Goal: Check status: Check status

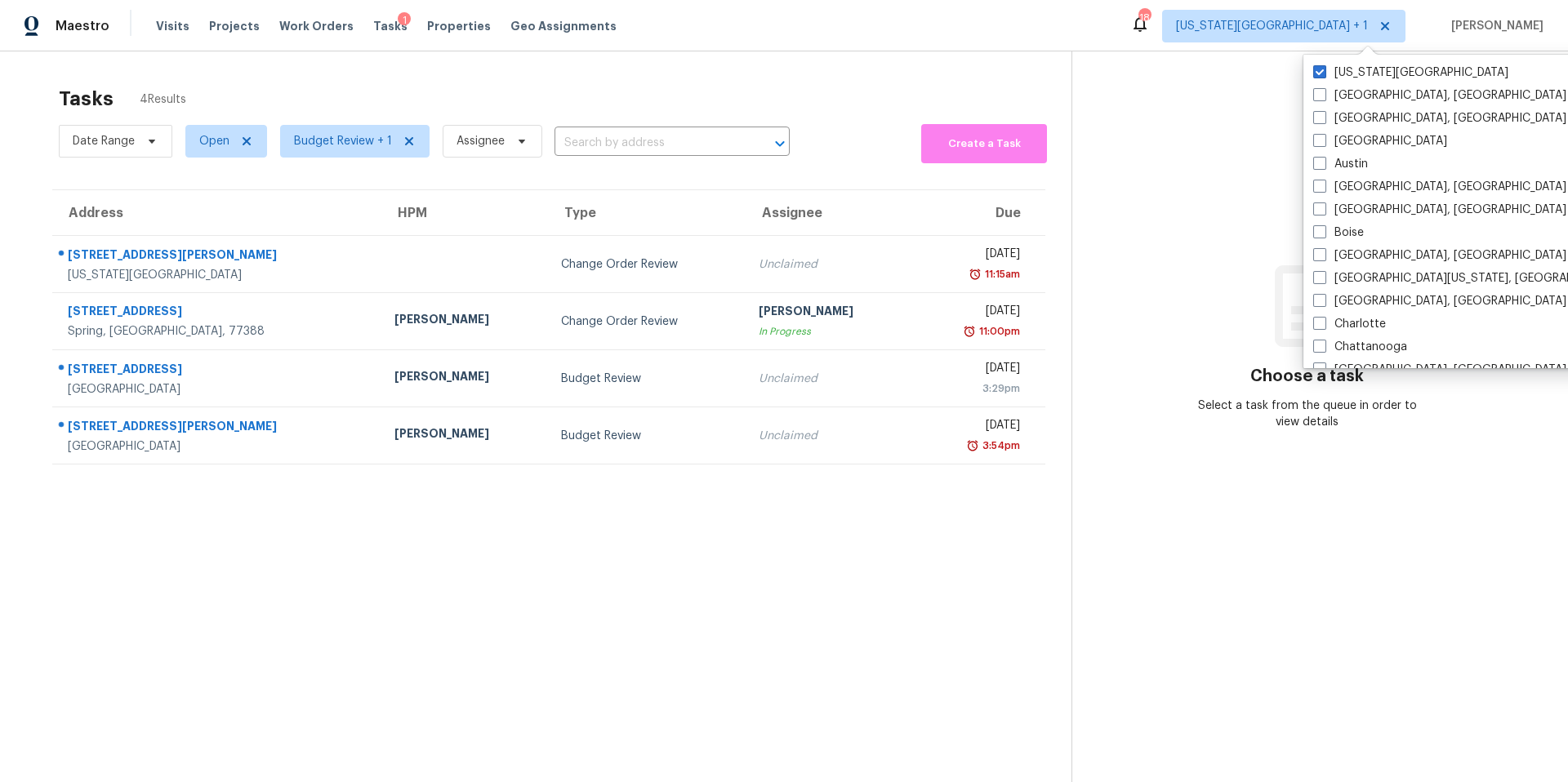
scroll to position [312, 0]
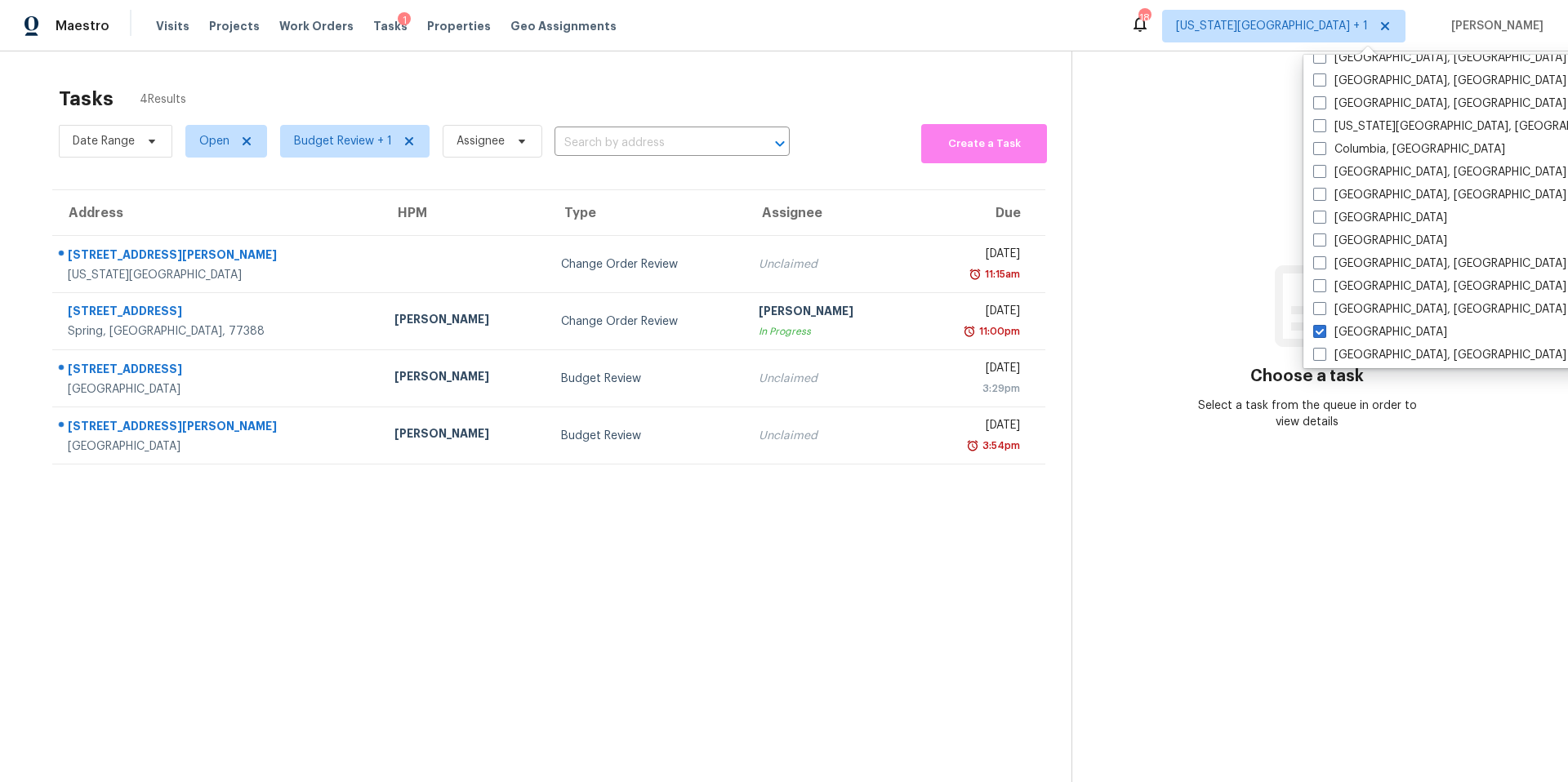
click at [514, 85] on div "Tasks 4 Results" at bounding box center [565, 99] width 1013 height 42
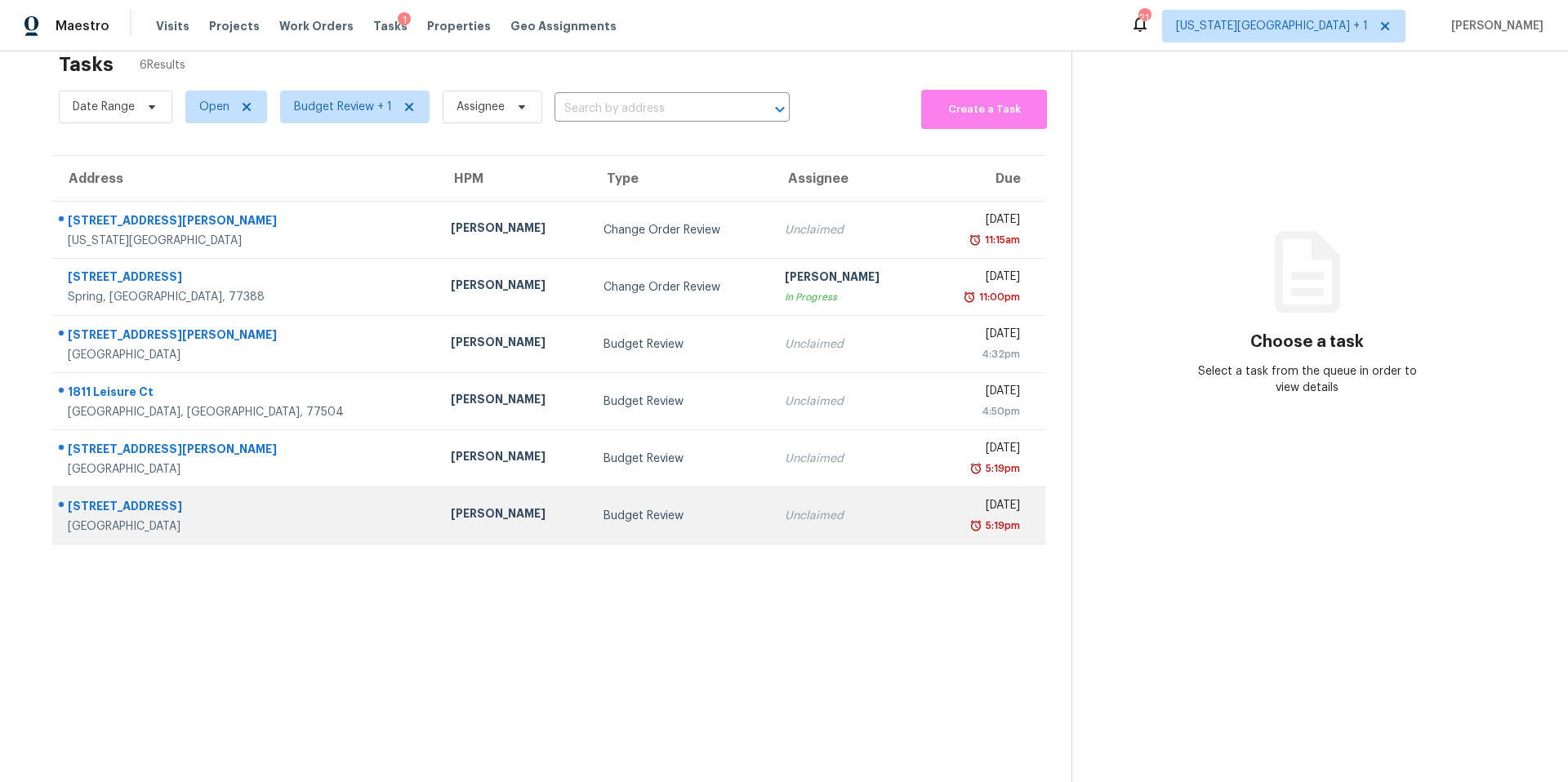
scroll to position [52, 0]
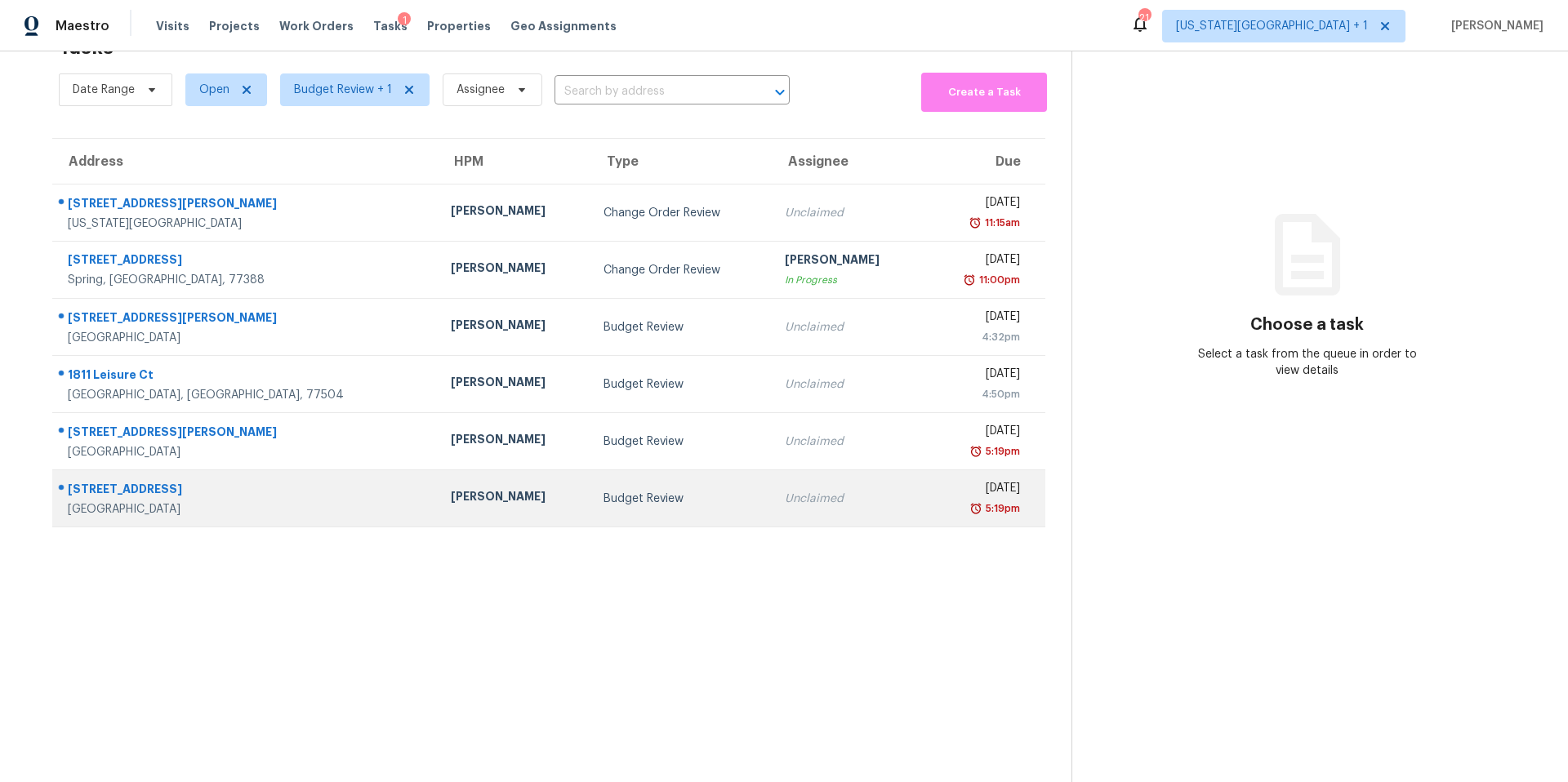
click at [451, 504] on div "Tyler Waltz" at bounding box center [515, 498] width 127 height 20
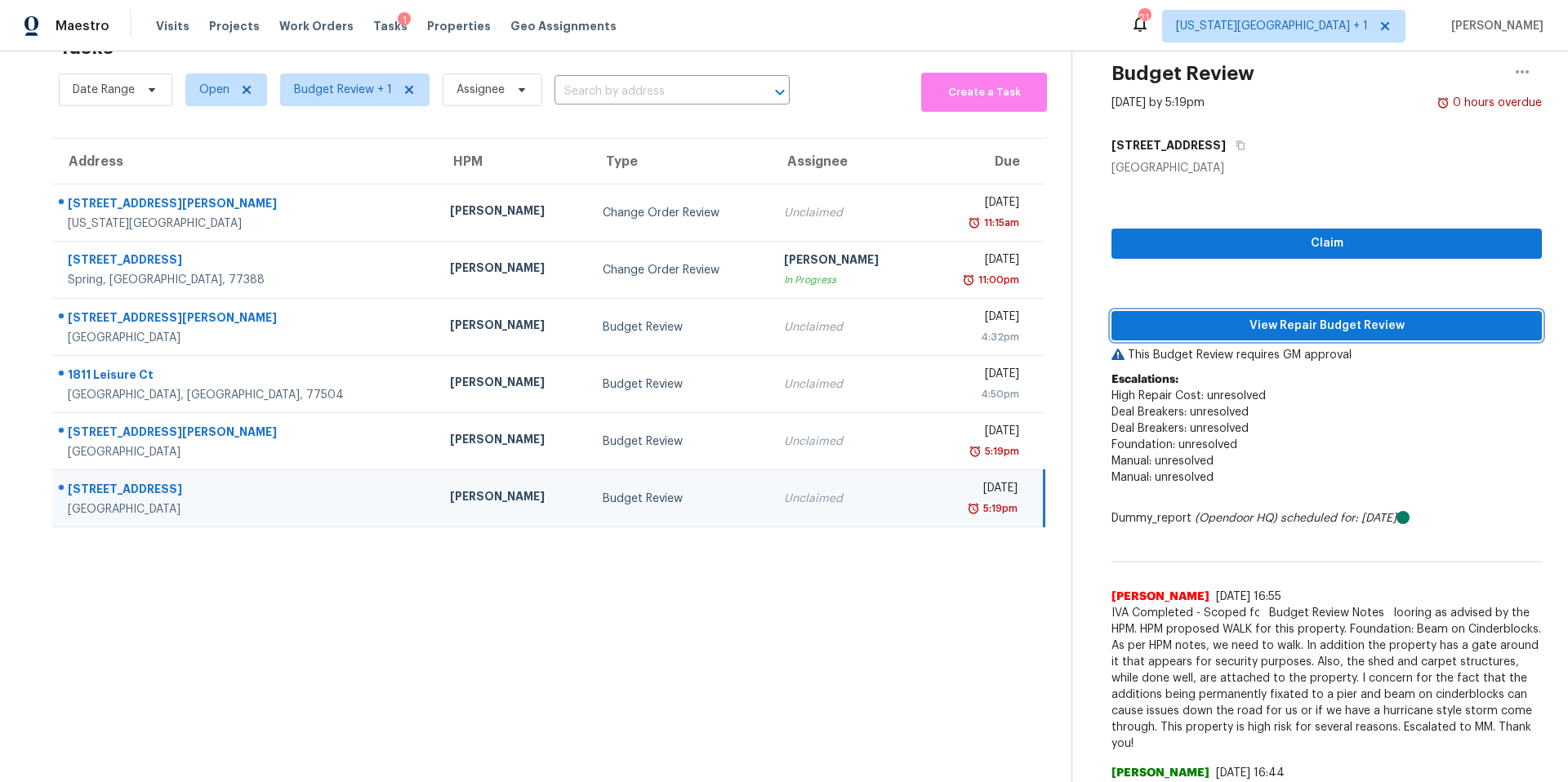
click at [1273, 332] on span "View Repair Budget Review" at bounding box center [1328, 326] width 405 height 20
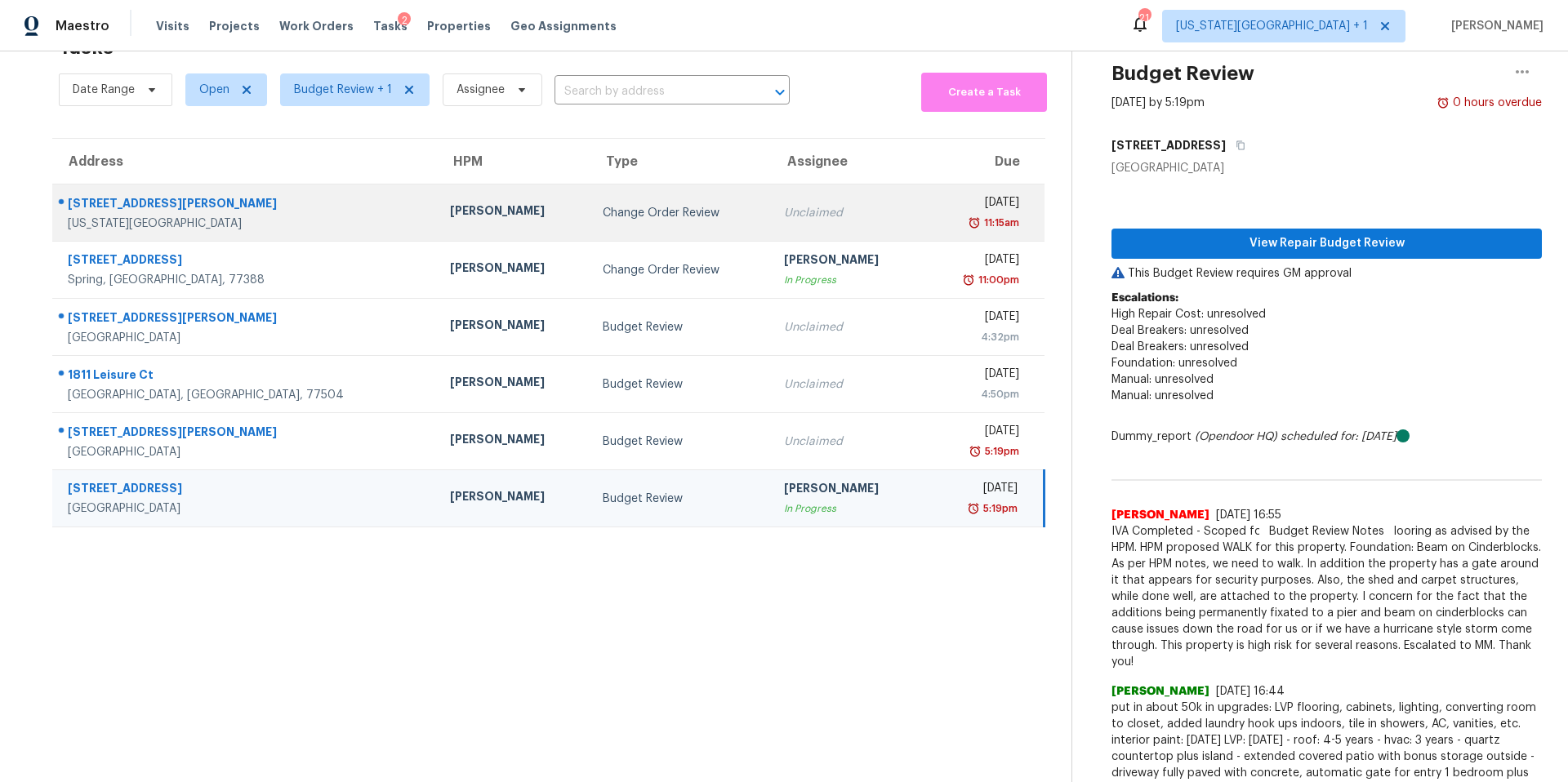
click at [450, 220] on div "Navid Ranjbar" at bounding box center [514, 212] width 127 height 20
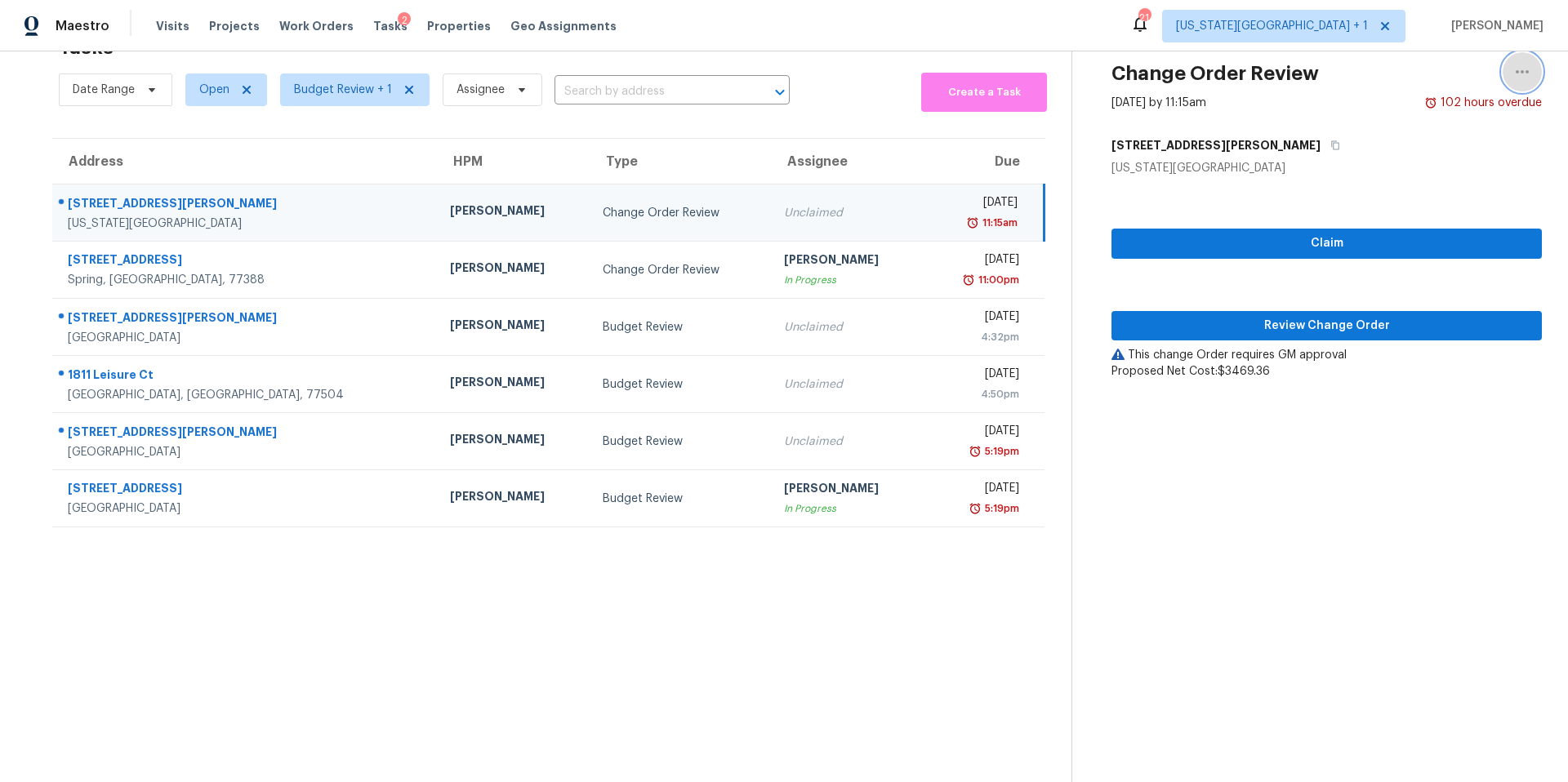
click at [1524, 73] on icon "button" at bounding box center [1522, 71] width 19 height 19
click at [1452, 81] on div "Cancel this task" at bounding box center [1429, 74] width 128 height 16
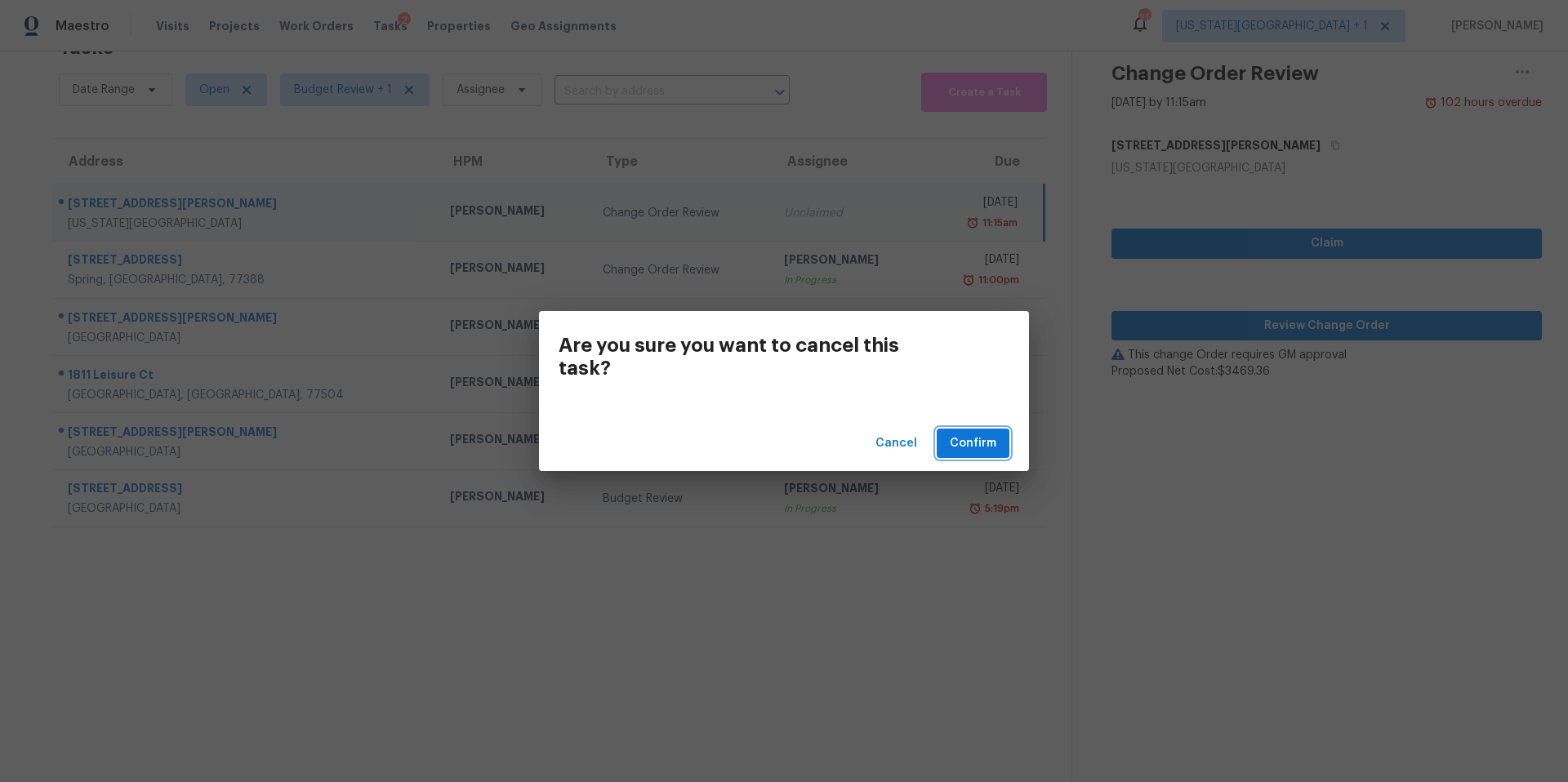
click at [979, 448] on span "Confirm" at bounding box center [973, 443] width 47 height 20
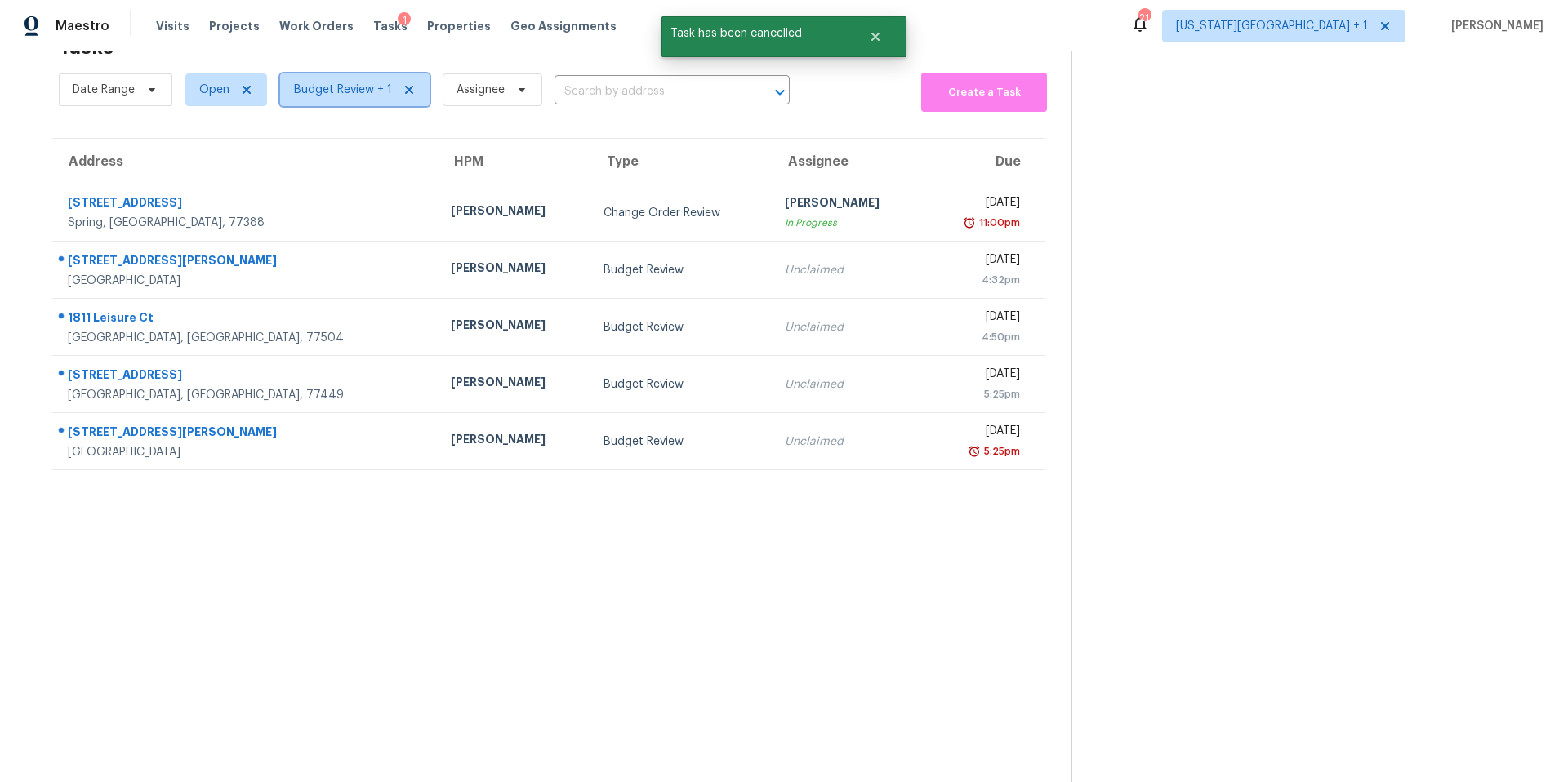
click at [366, 93] on span "Budget Review + 1" at bounding box center [343, 89] width 98 height 16
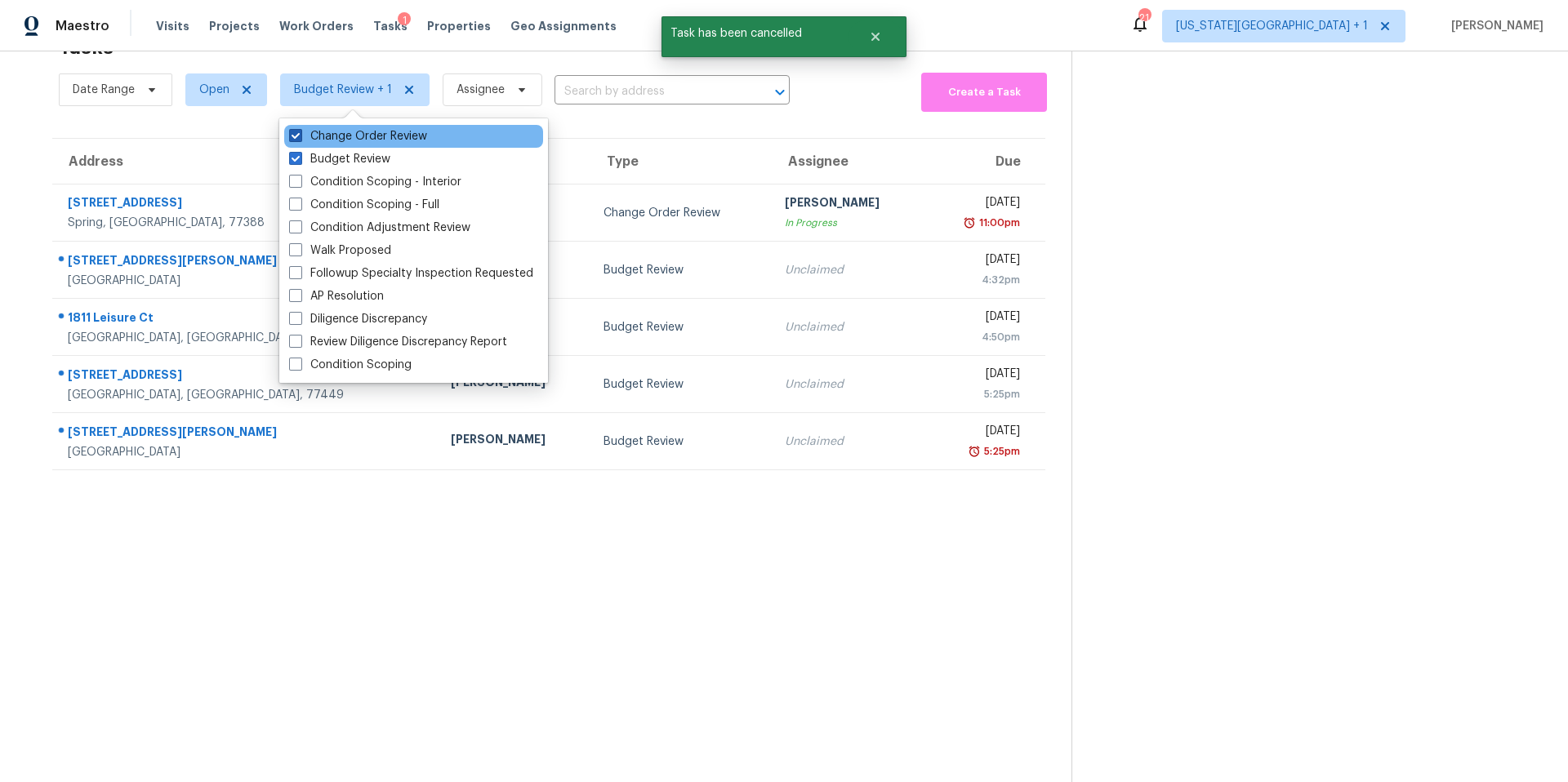
click at [334, 132] on label "Change Order Review" at bounding box center [358, 135] width 138 height 16
click at [300, 132] on input "Change Order Review" at bounding box center [295, 133] width 11 height 11
checkbox input "false"
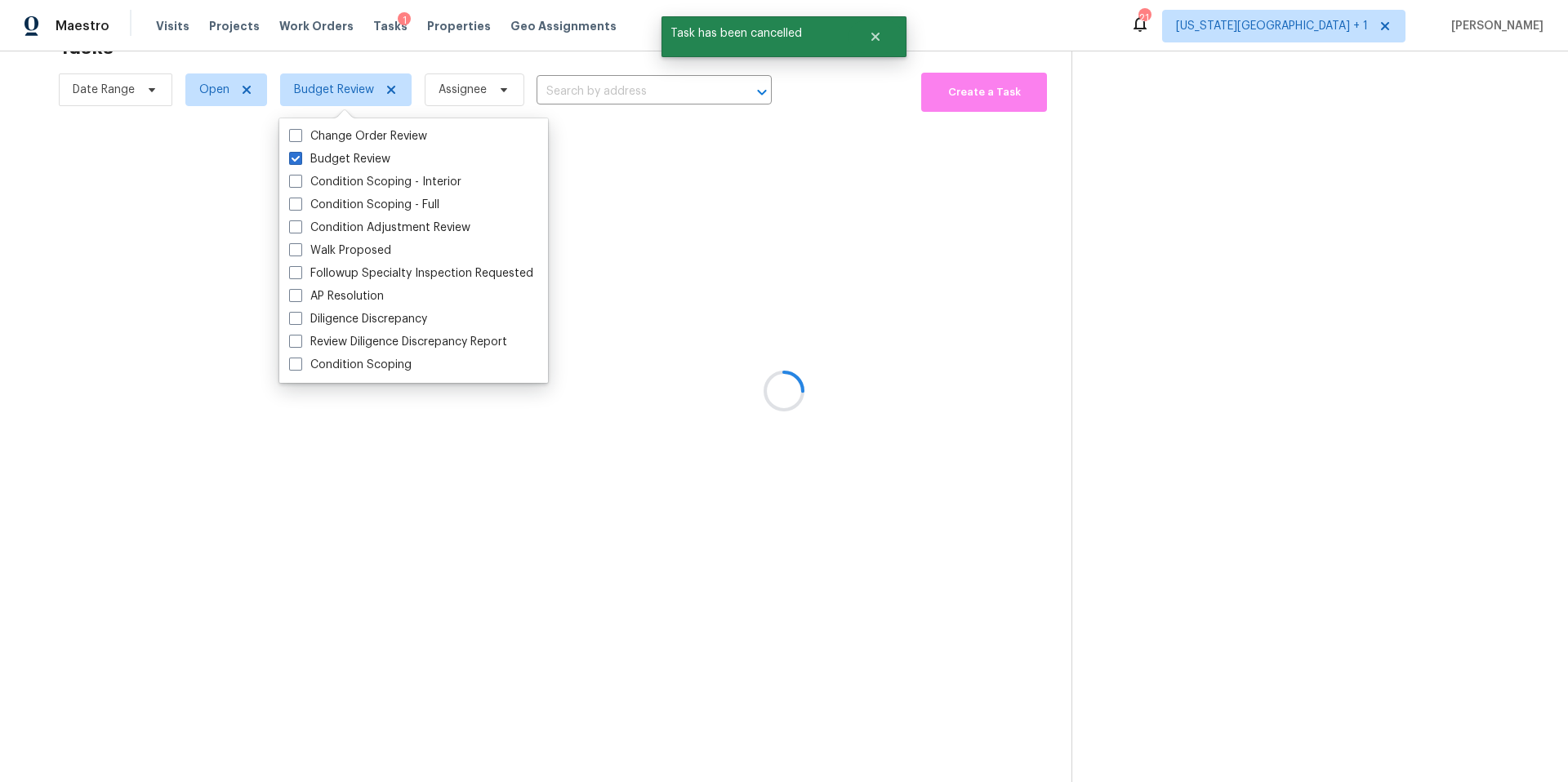
click at [378, 59] on div at bounding box center [784, 391] width 1568 height 782
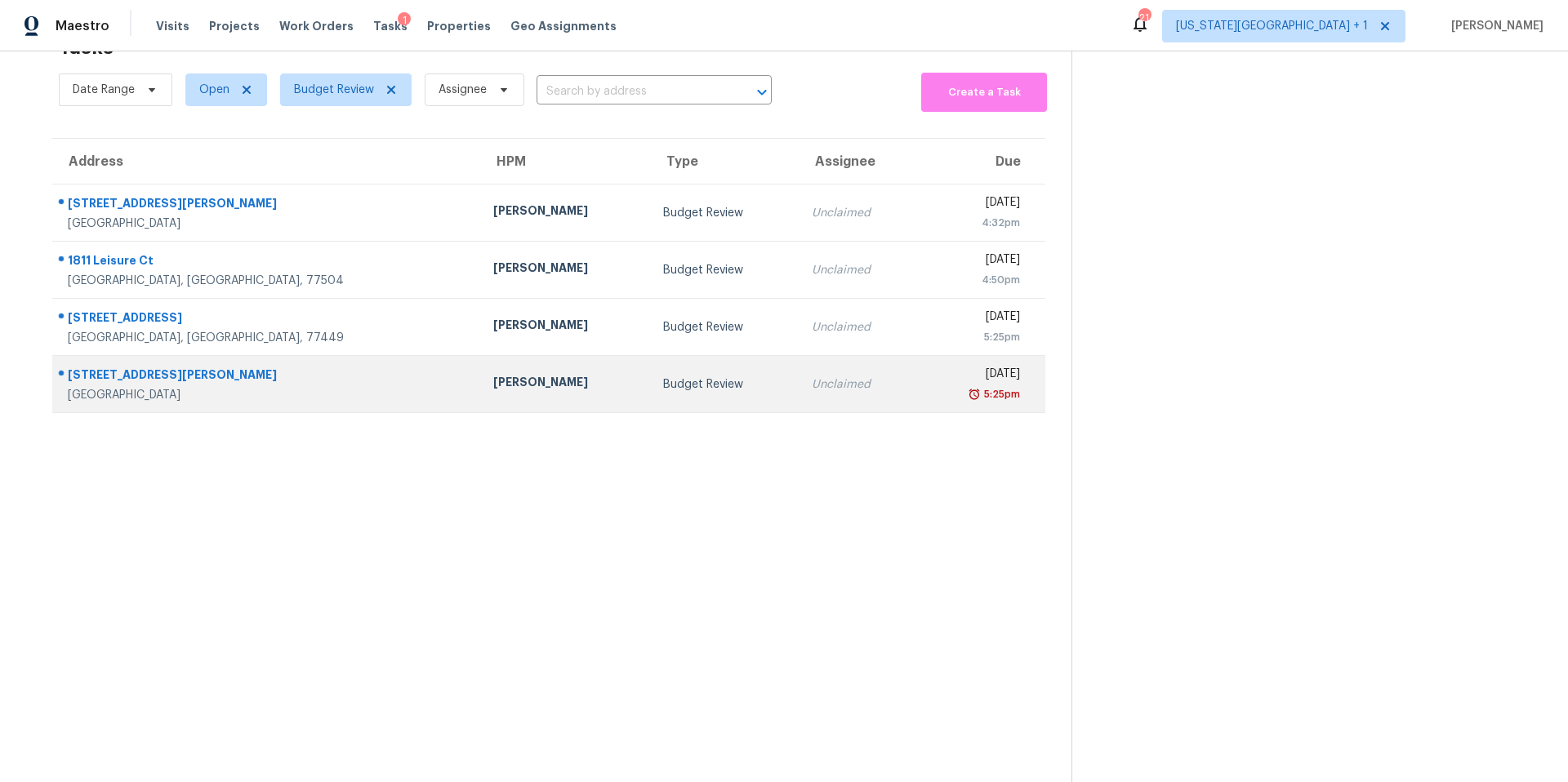
click at [494, 381] on div "[PERSON_NAME]" at bounding box center [566, 384] width 144 height 20
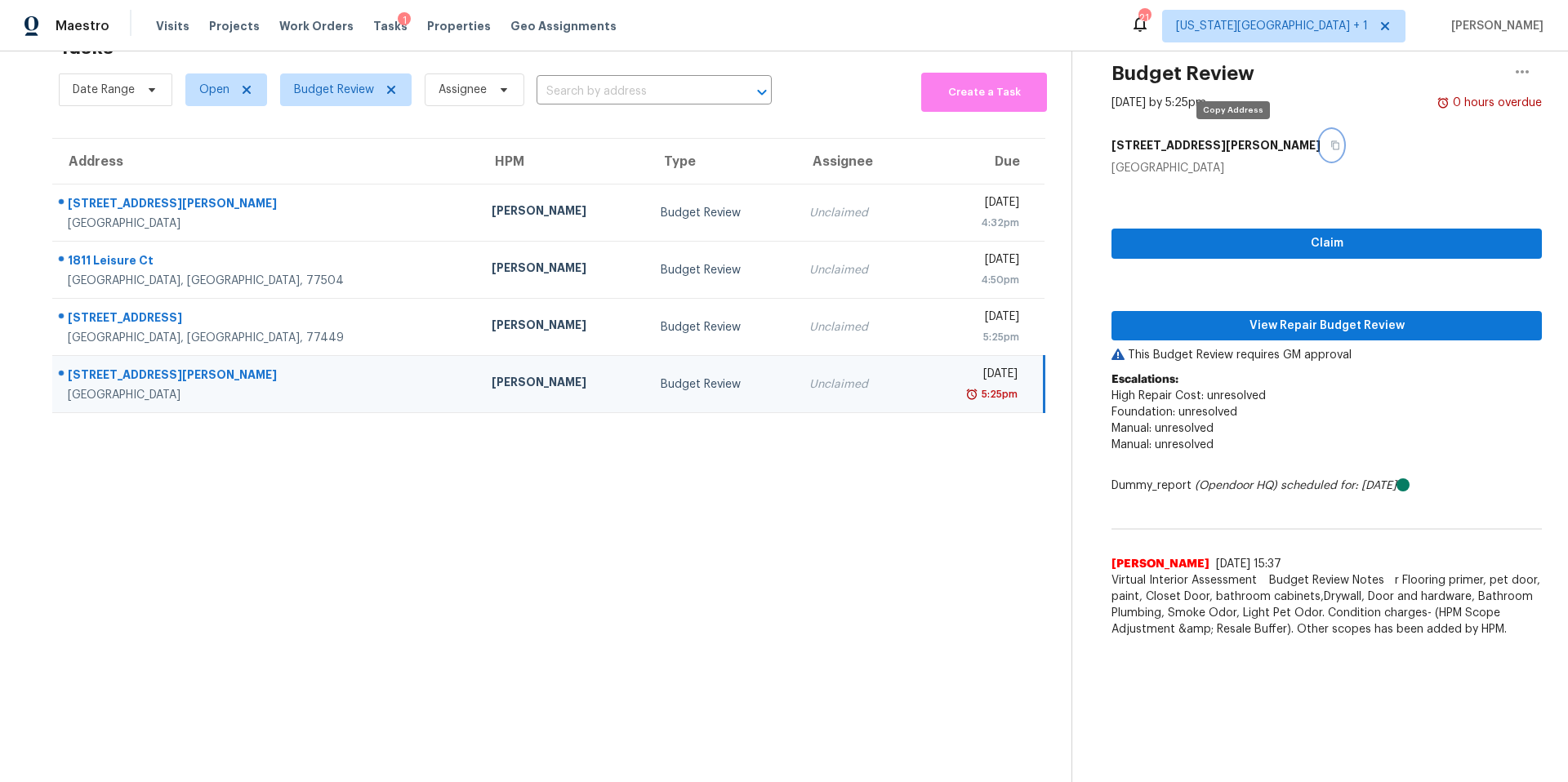
click at [1321, 146] on button "button" at bounding box center [1332, 145] width 22 height 30
click at [1221, 323] on span "View Repair Budget Review" at bounding box center [1328, 326] width 405 height 20
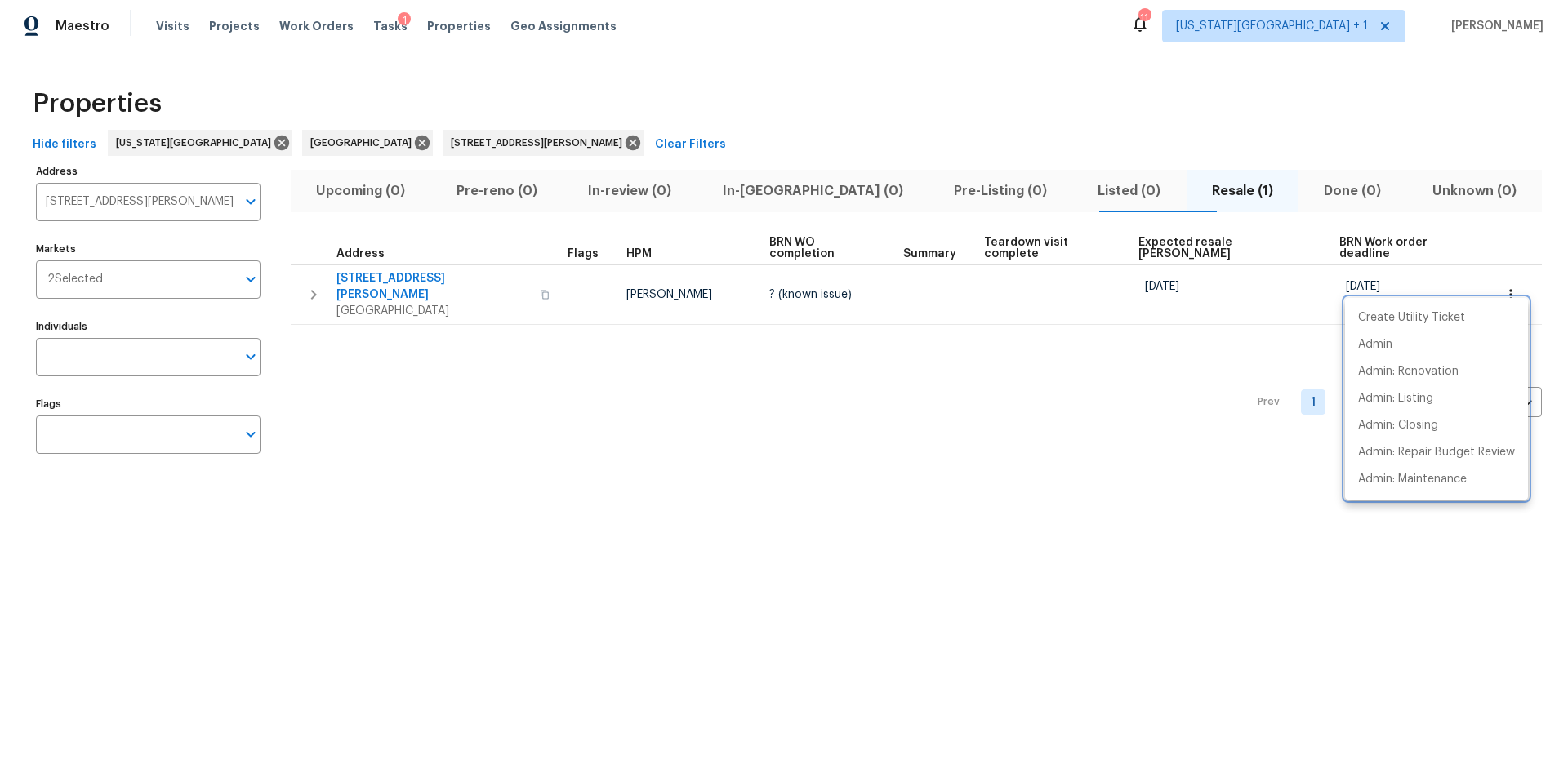
click at [475, 147] on div at bounding box center [784, 391] width 1568 height 782
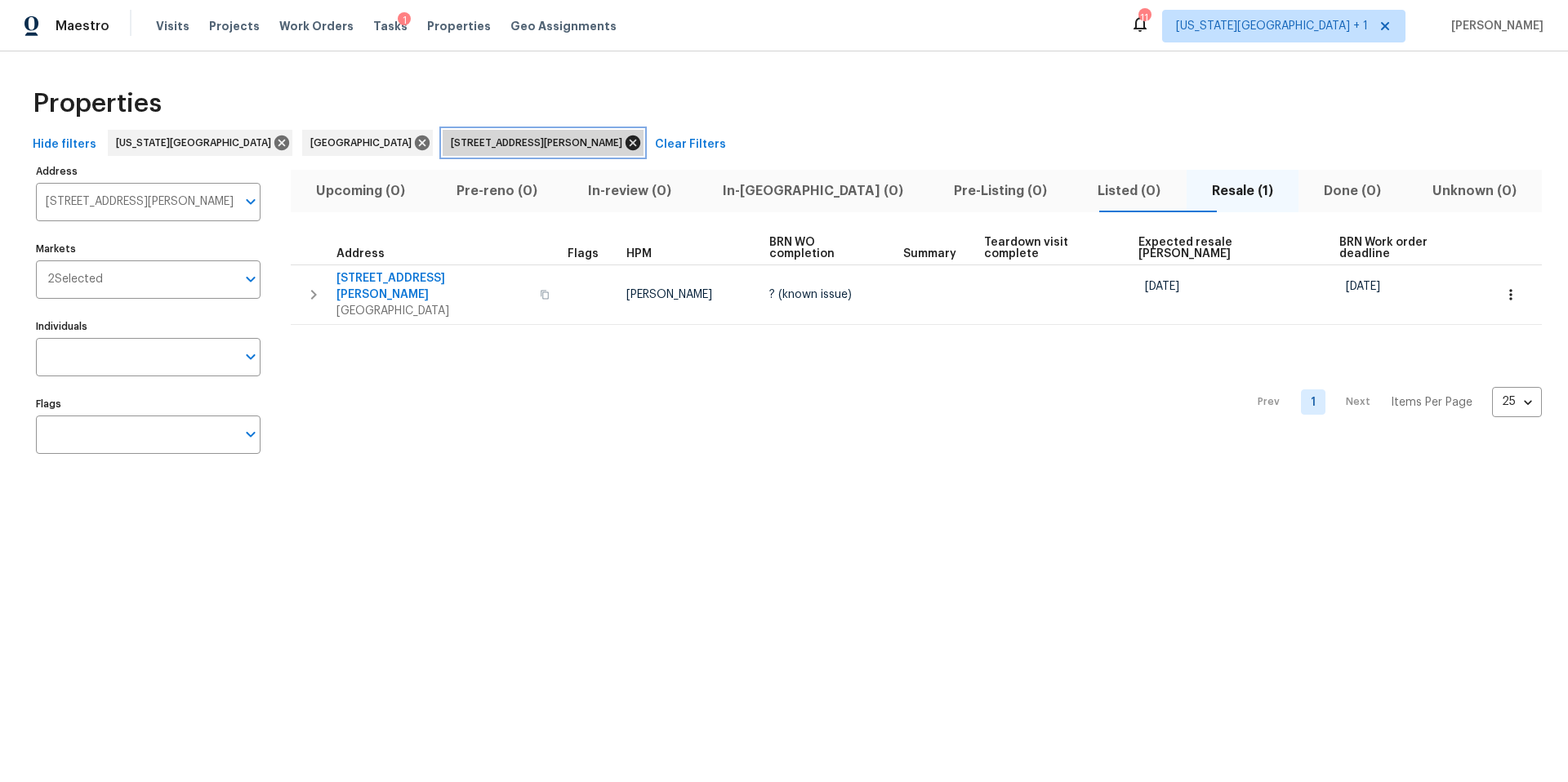
click at [626, 145] on icon at bounding box center [632, 142] width 14 height 14
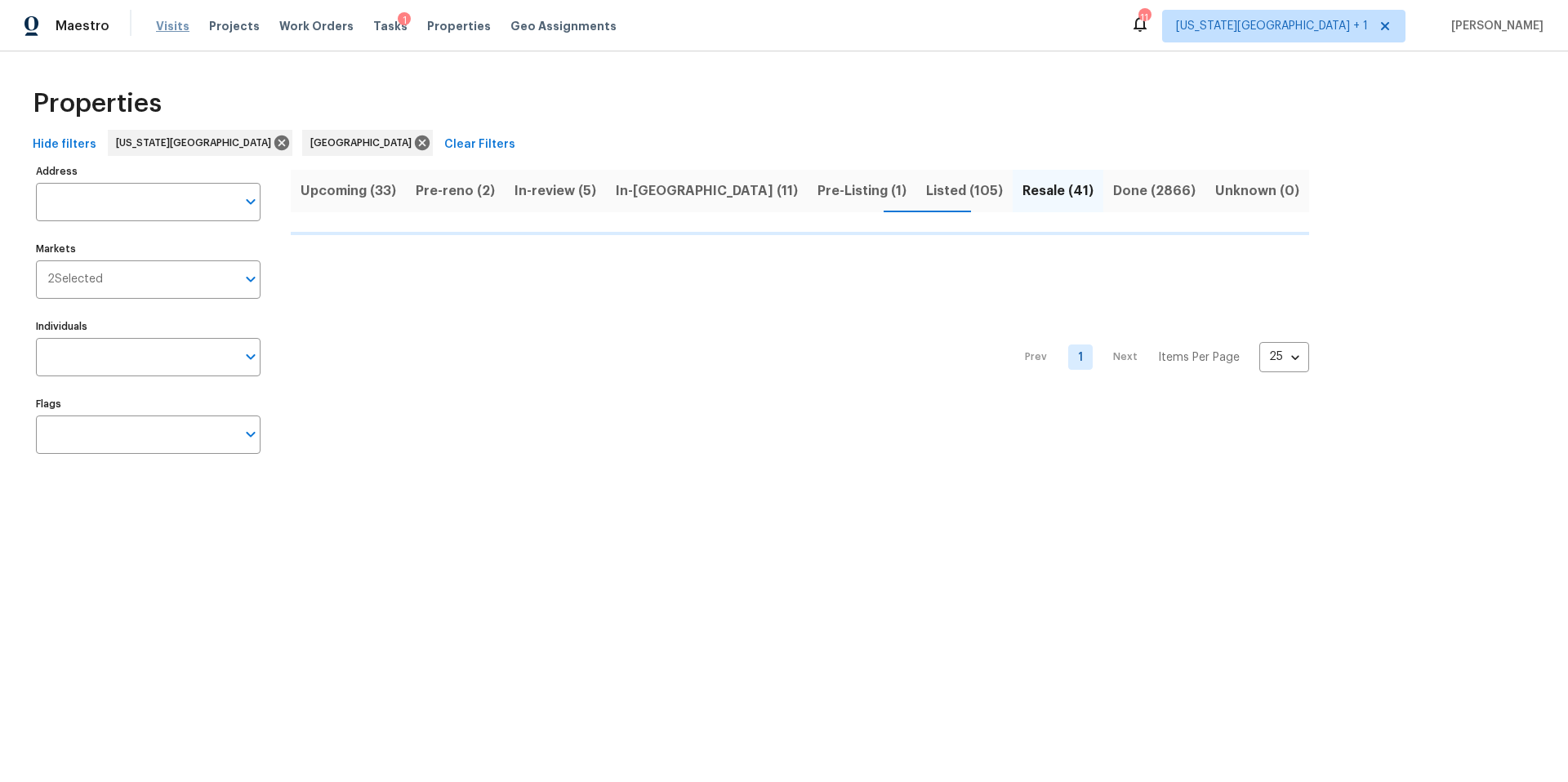
click at [168, 27] on span "Visits" at bounding box center [173, 25] width 34 height 16
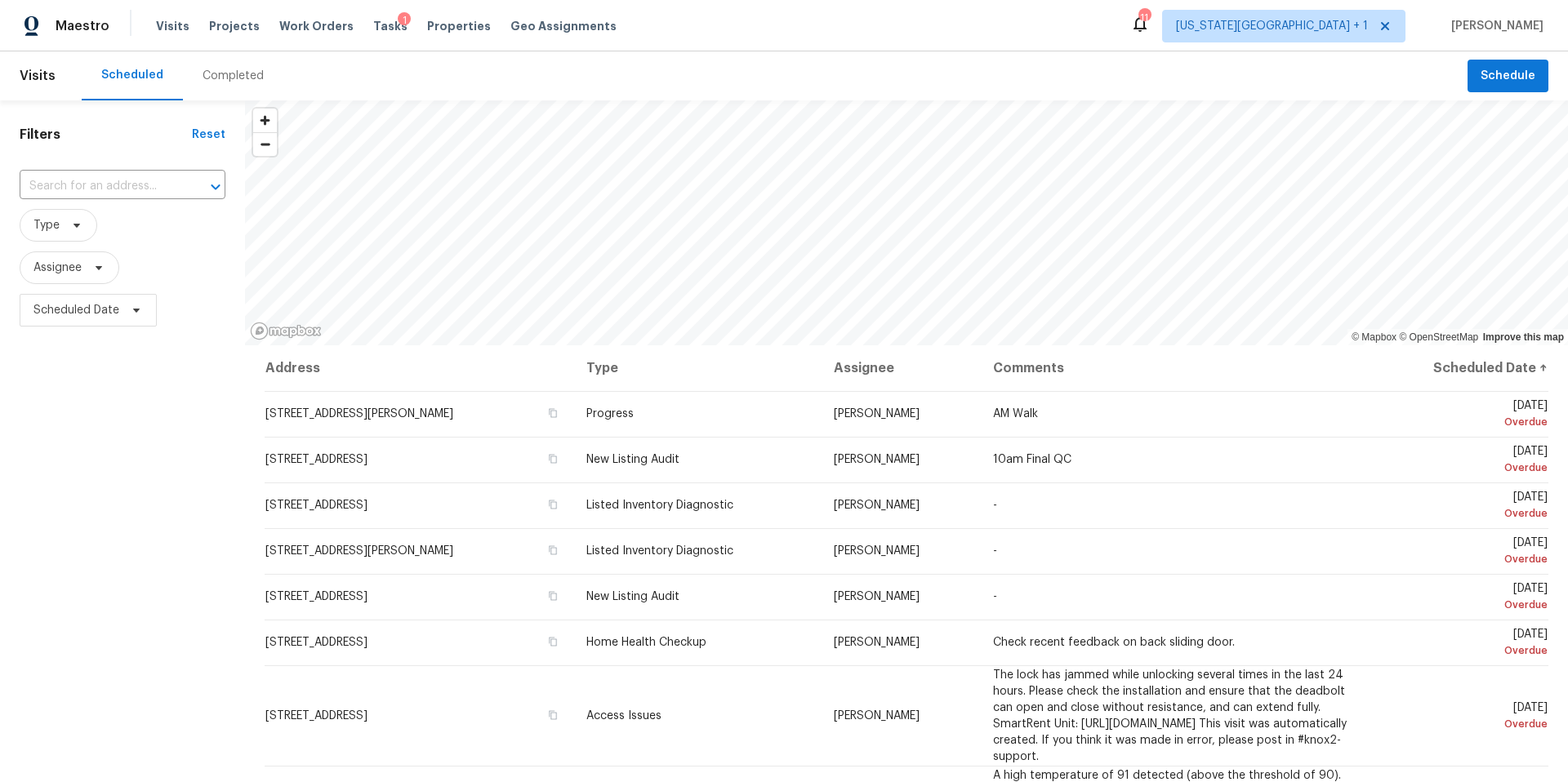
click at [214, 74] on div "Completed" at bounding box center [233, 75] width 61 height 16
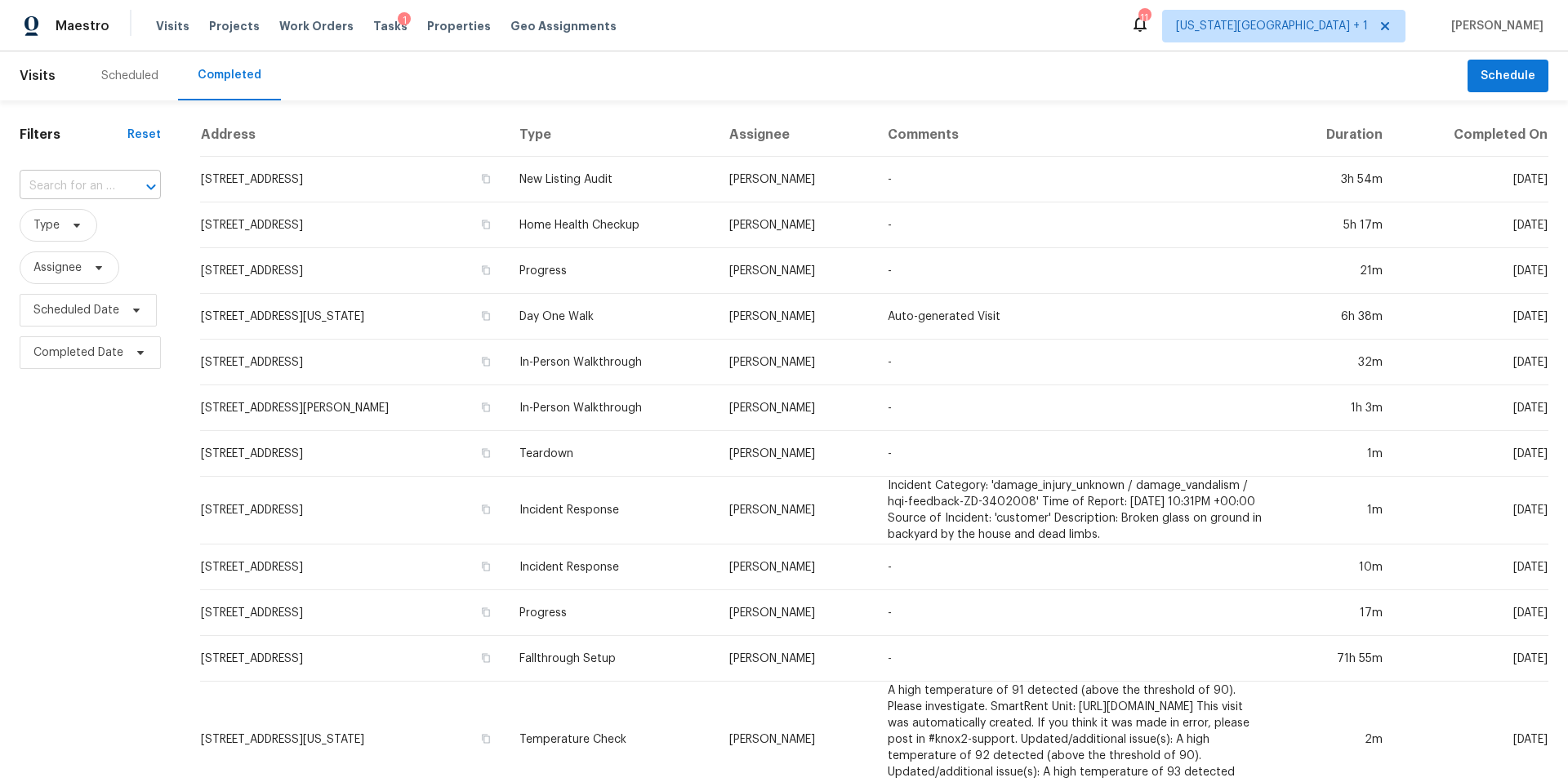
click at [63, 184] on input "text" at bounding box center [67, 186] width 96 height 25
paste input "177 County Road 3479C, Cleveland, TX 77327"
type input "177 County Road 3479C, Cleveland, TX 77327"
click at [69, 229] on li "177 County Road 3479C, Cleveland, TX 77327" at bounding box center [89, 223] width 139 height 27
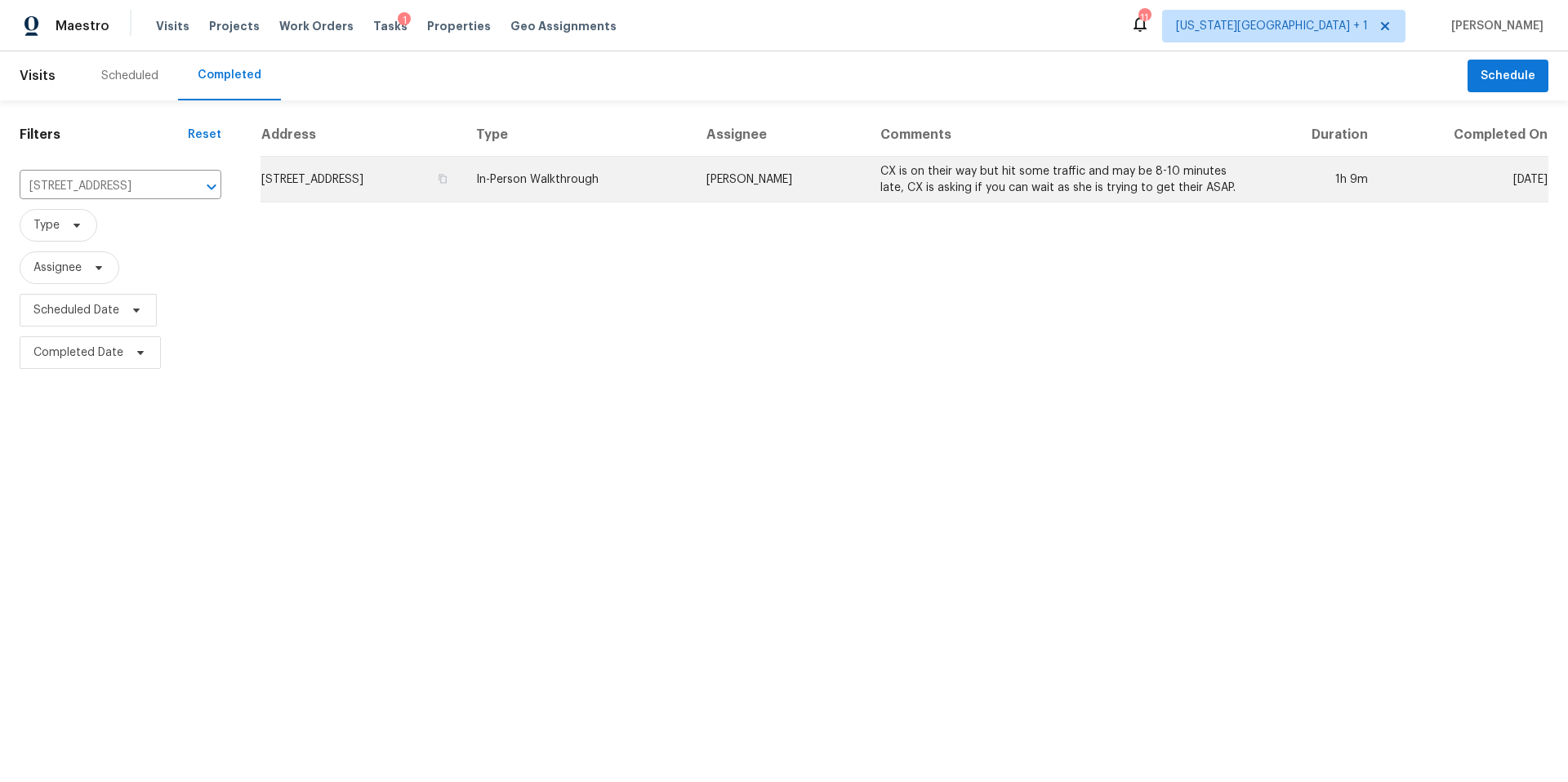
click at [364, 182] on td "177 County Road 3479C, Cleveland, TX 77327" at bounding box center [362, 179] width 202 height 46
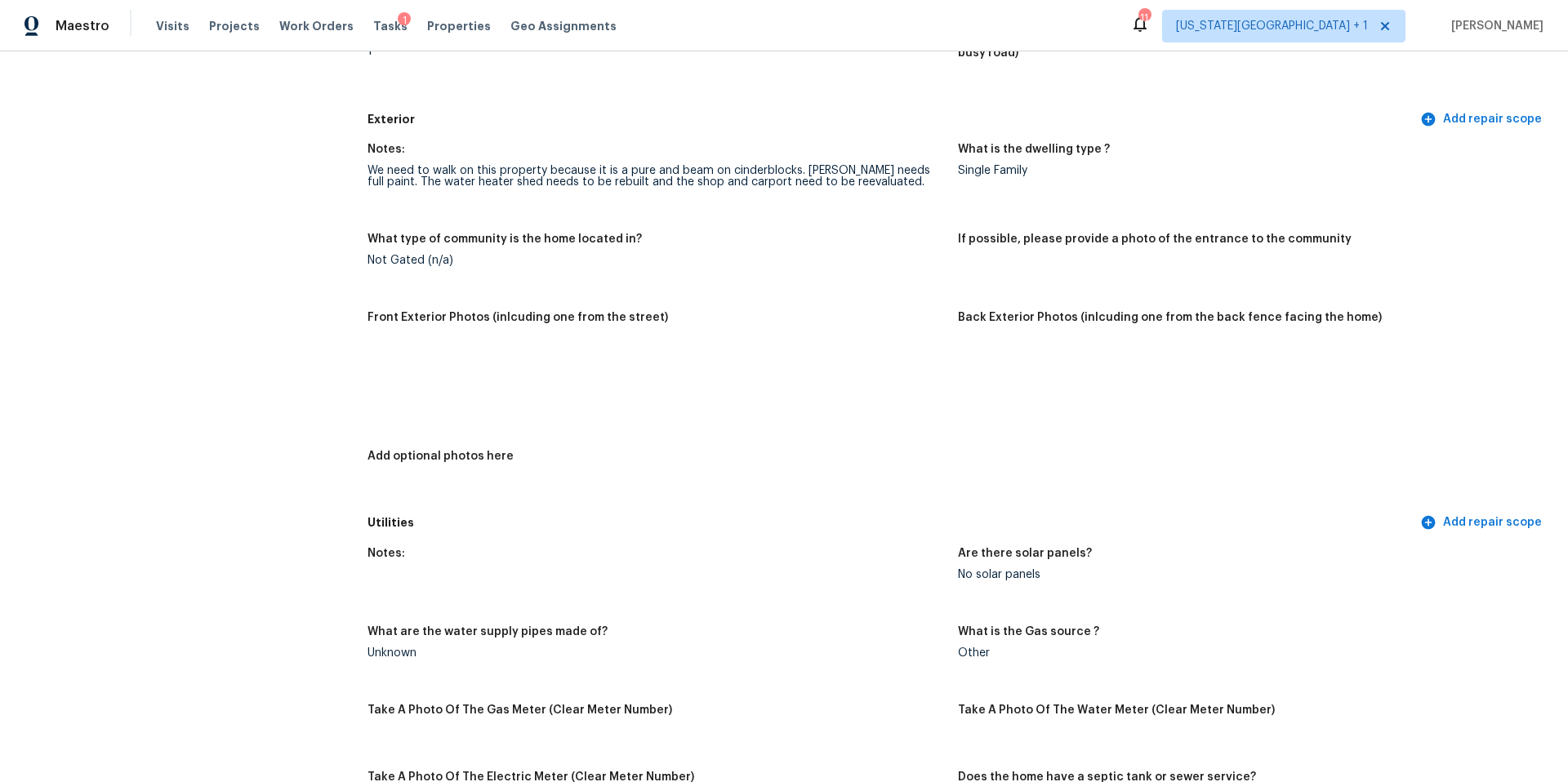
scroll to position [568, 0]
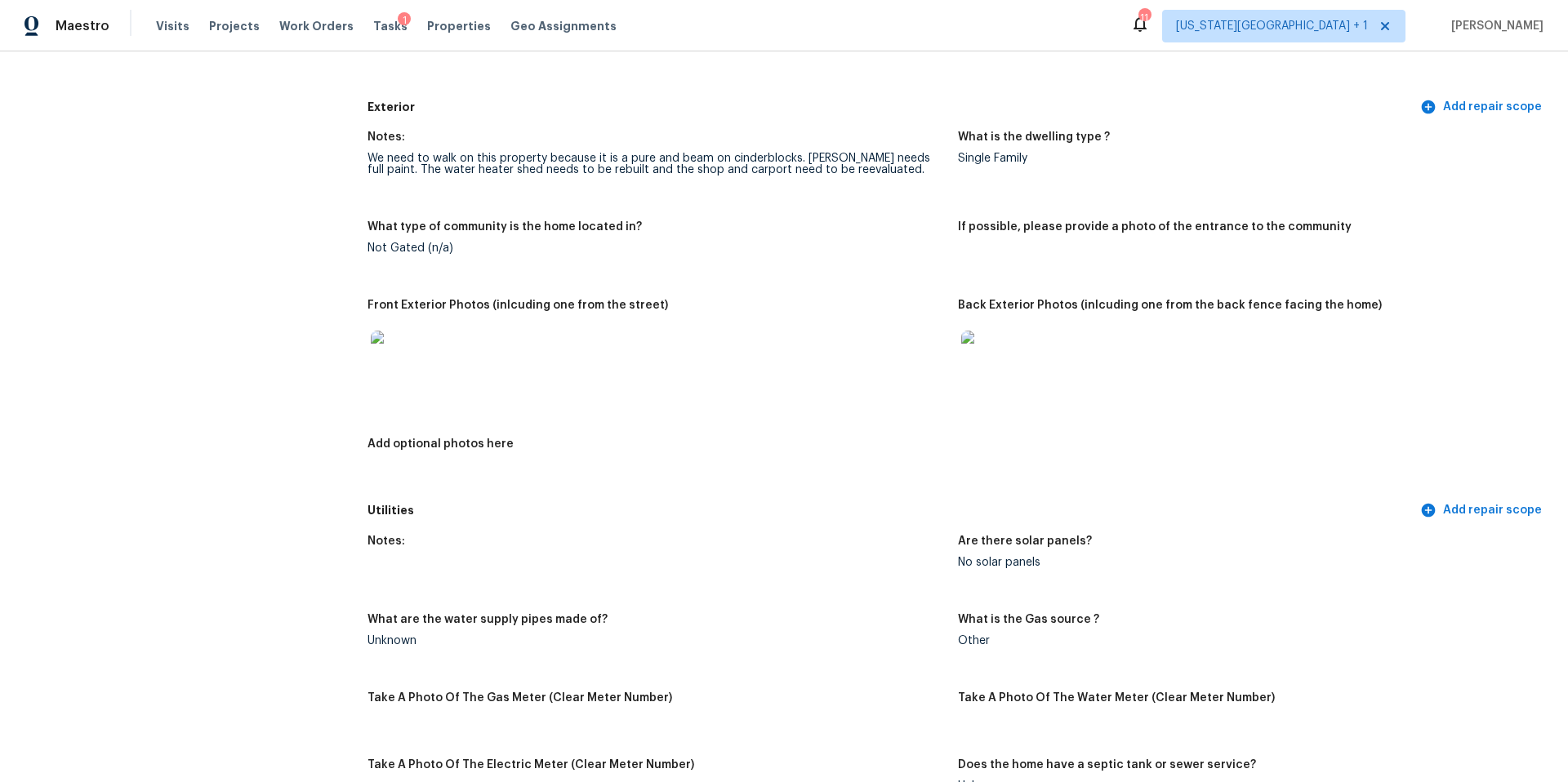
click at [387, 359] on img at bounding box center [397, 357] width 52 height 52
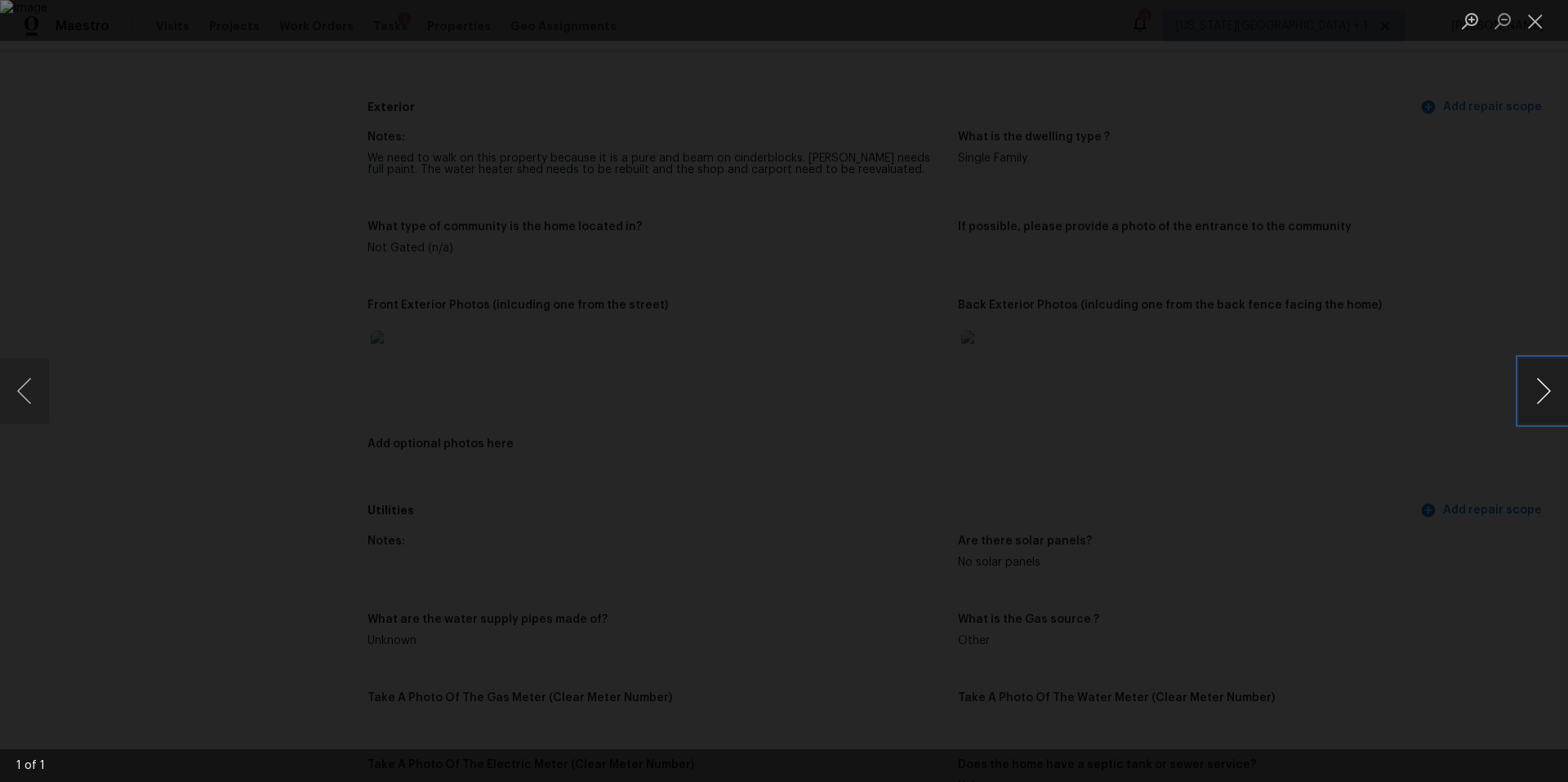
click at [1548, 393] on button "Next image" at bounding box center [1543, 391] width 49 height 65
click at [1534, 394] on button "Next image" at bounding box center [1543, 391] width 49 height 65
click at [1417, 398] on div "Lightbox" at bounding box center [784, 391] width 1568 height 782
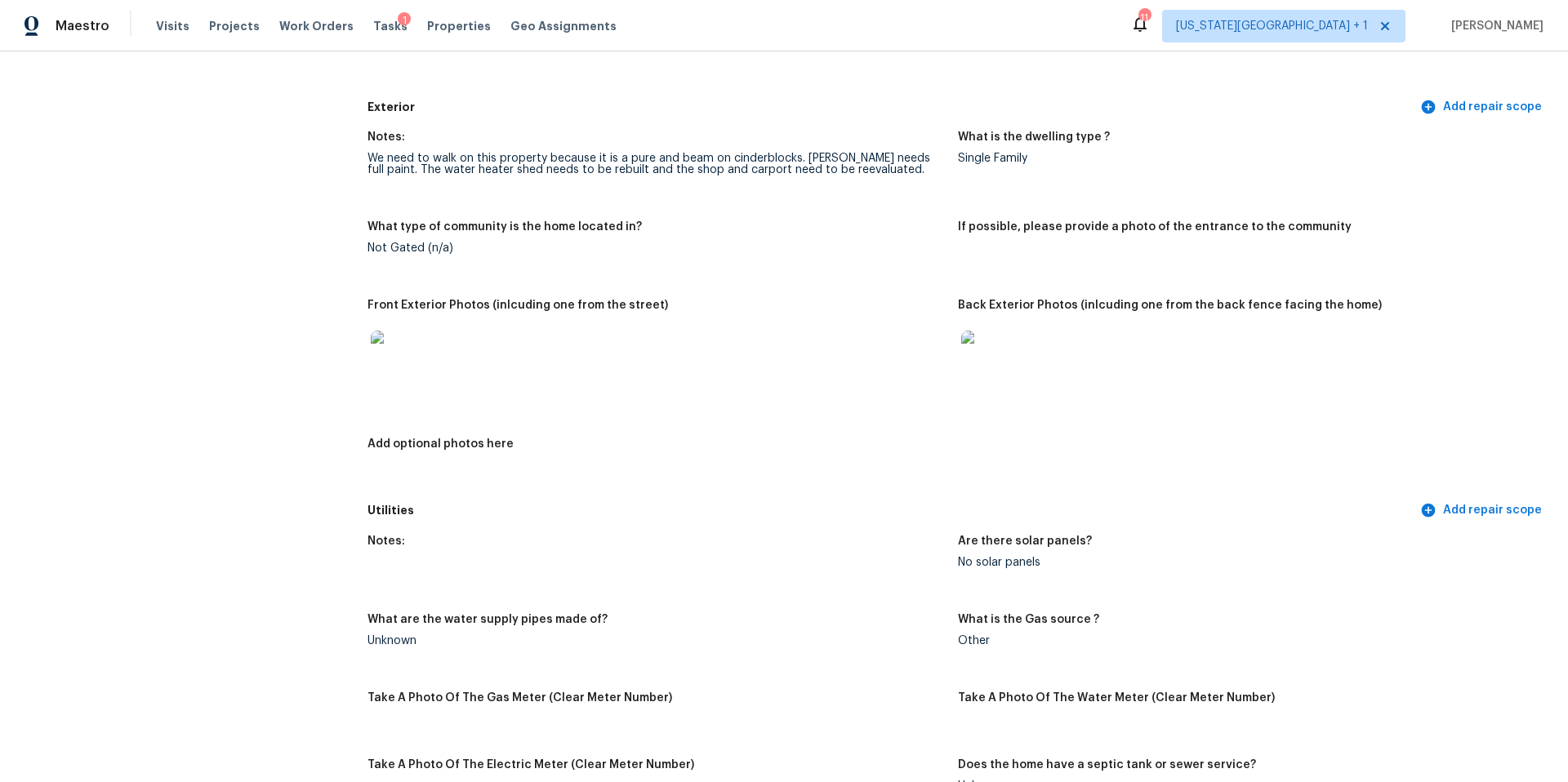
click at [993, 360] on img at bounding box center [988, 357] width 52 height 52
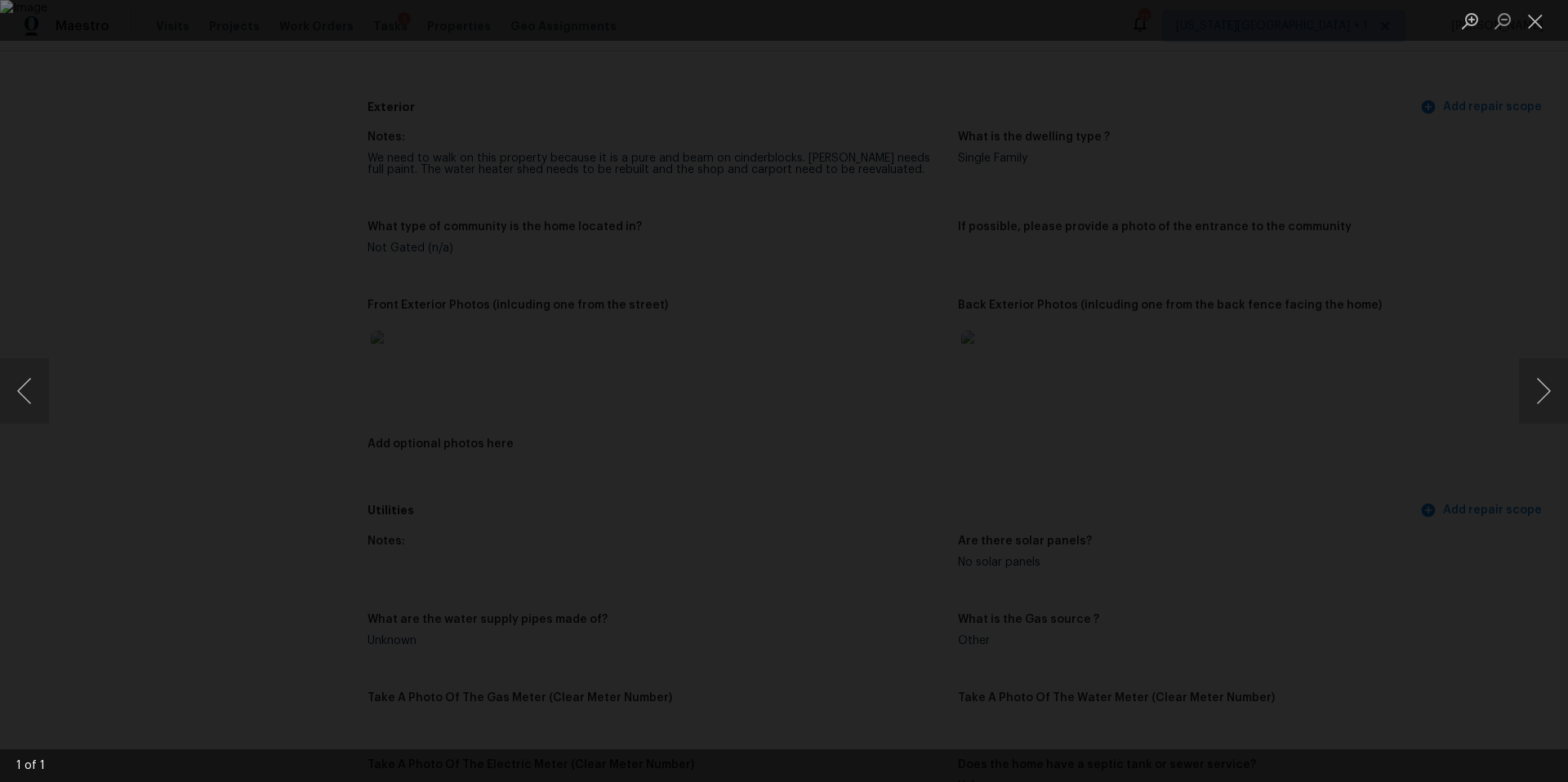
click at [1258, 402] on div "Lightbox" at bounding box center [784, 391] width 1568 height 782
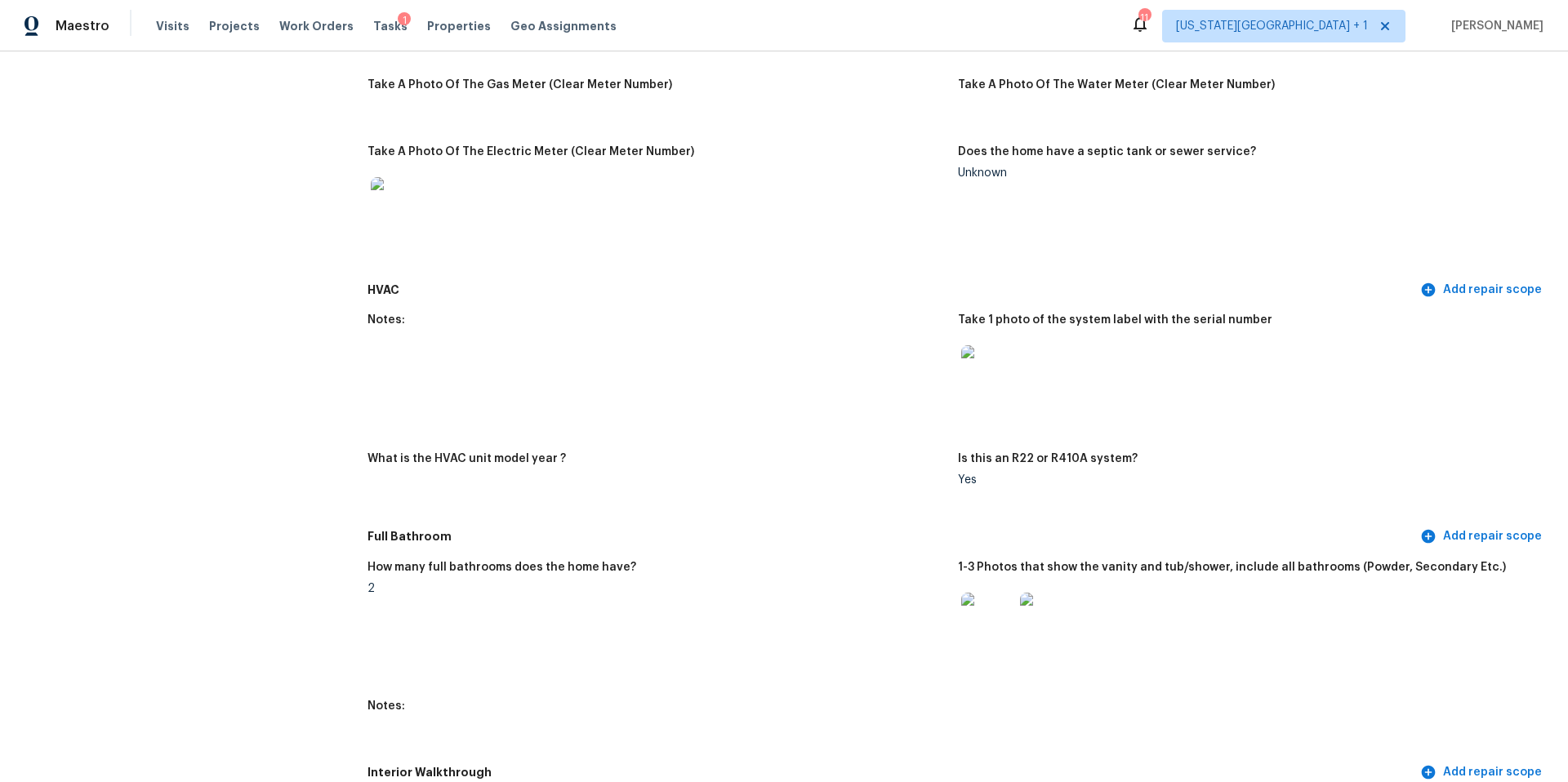
scroll to position [1257, 0]
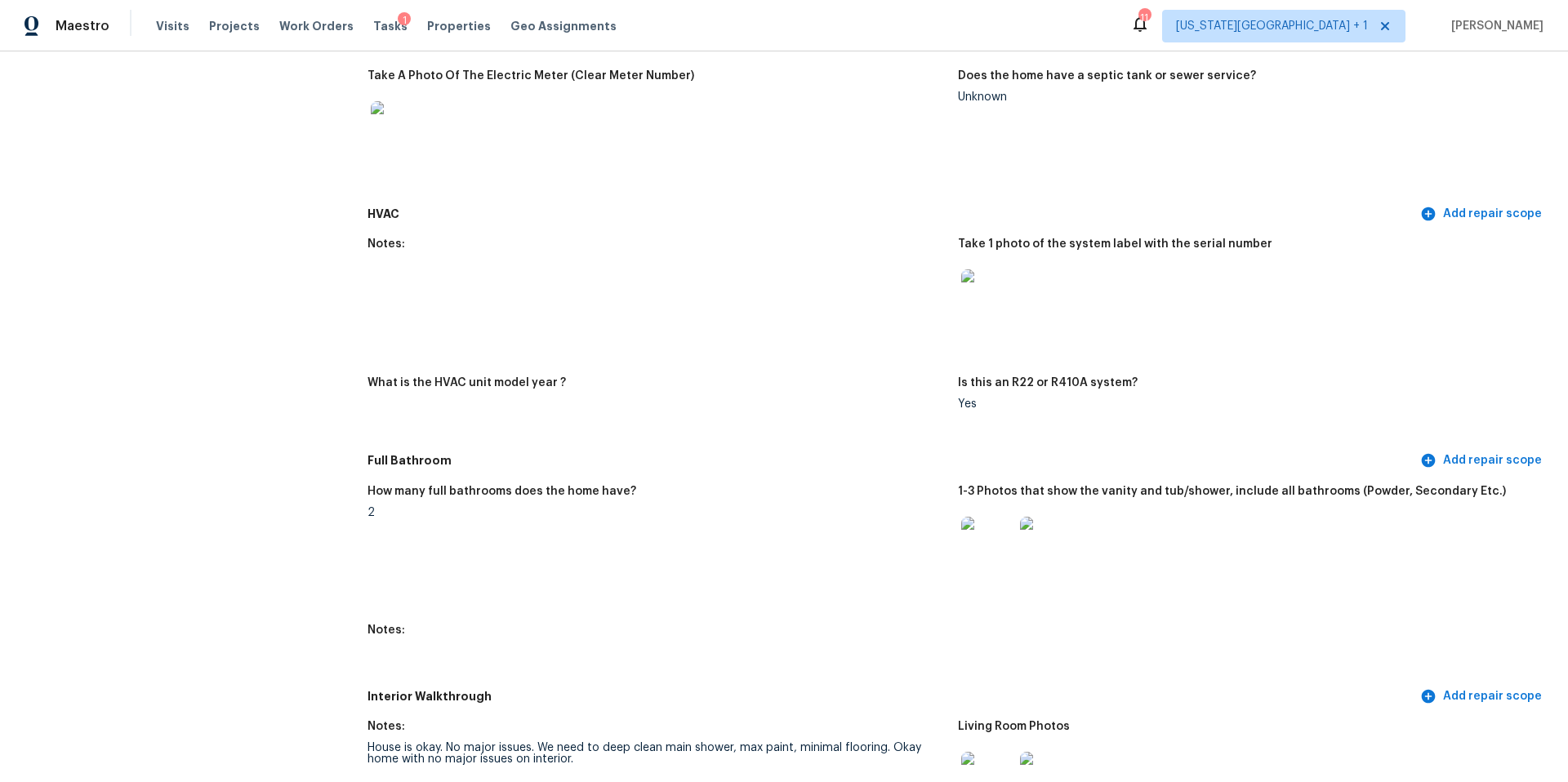
click at [994, 291] on img at bounding box center [988, 295] width 52 height 52
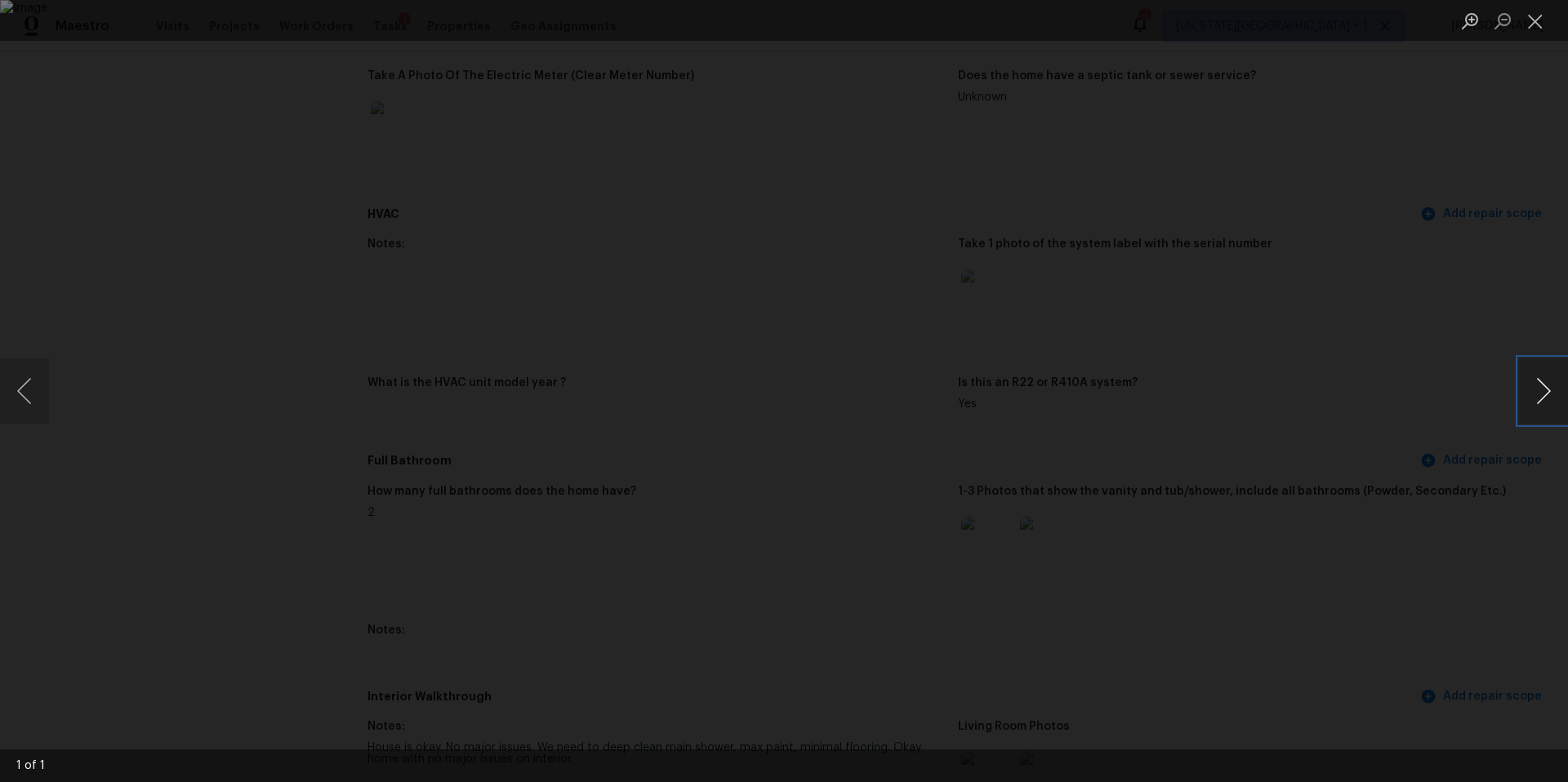
click at [1567, 395] on button "Next image" at bounding box center [1543, 391] width 49 height 65
click at [1543, 404] on button "Next image" at bounding box center [1543, 391] width 49 height 65
click at [1484, 416] on div "Lightbox" at bounding box center [784, 391] width 1568 height 782
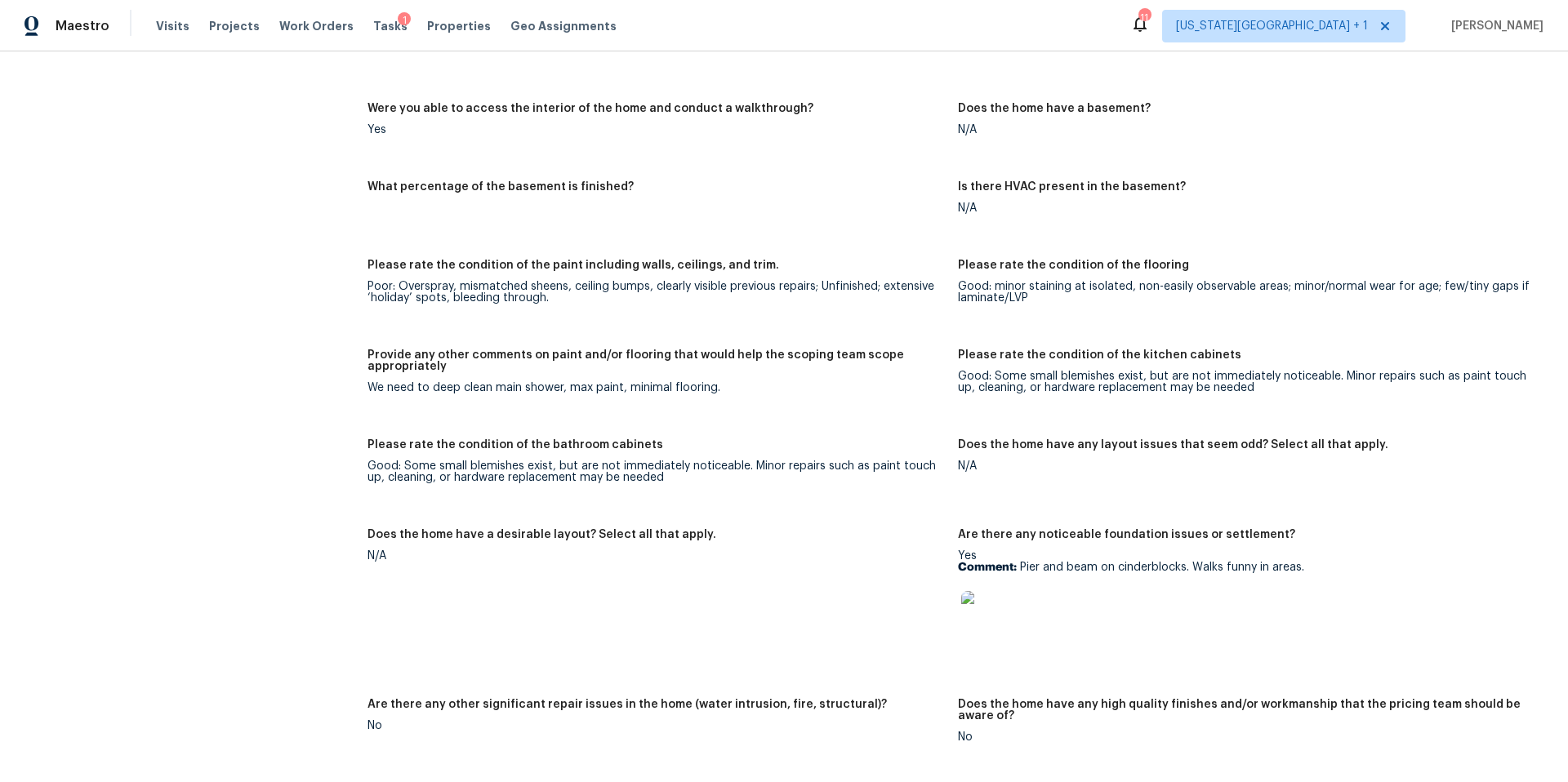
scroll to position [2294, 0]
click at [997, 597] on img at bounding box center [988, 615] width 52 height 52
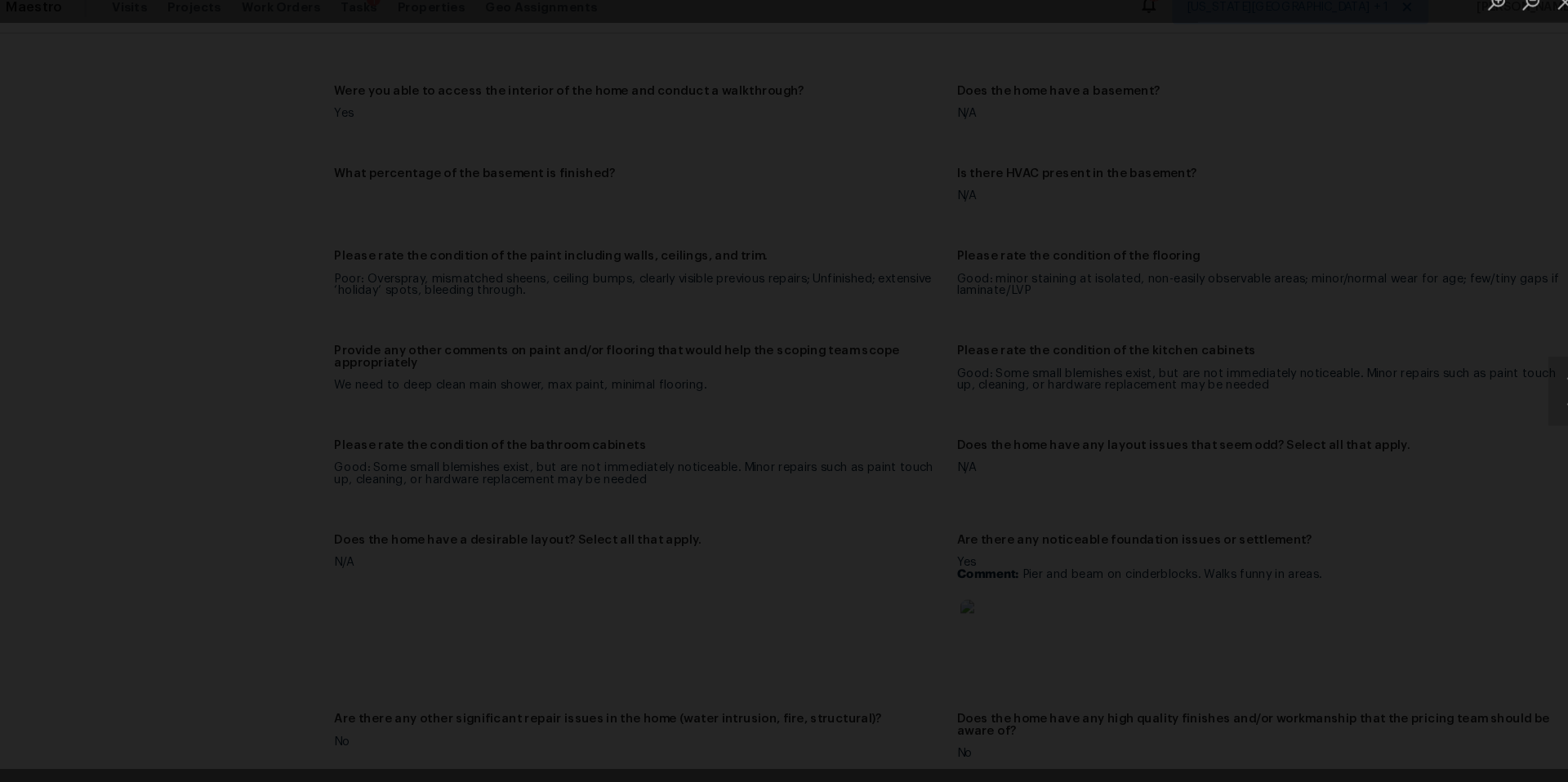
click at [1365, 216] on div "Lightbox" at bounding box center [784, 391] width 1568 height 782
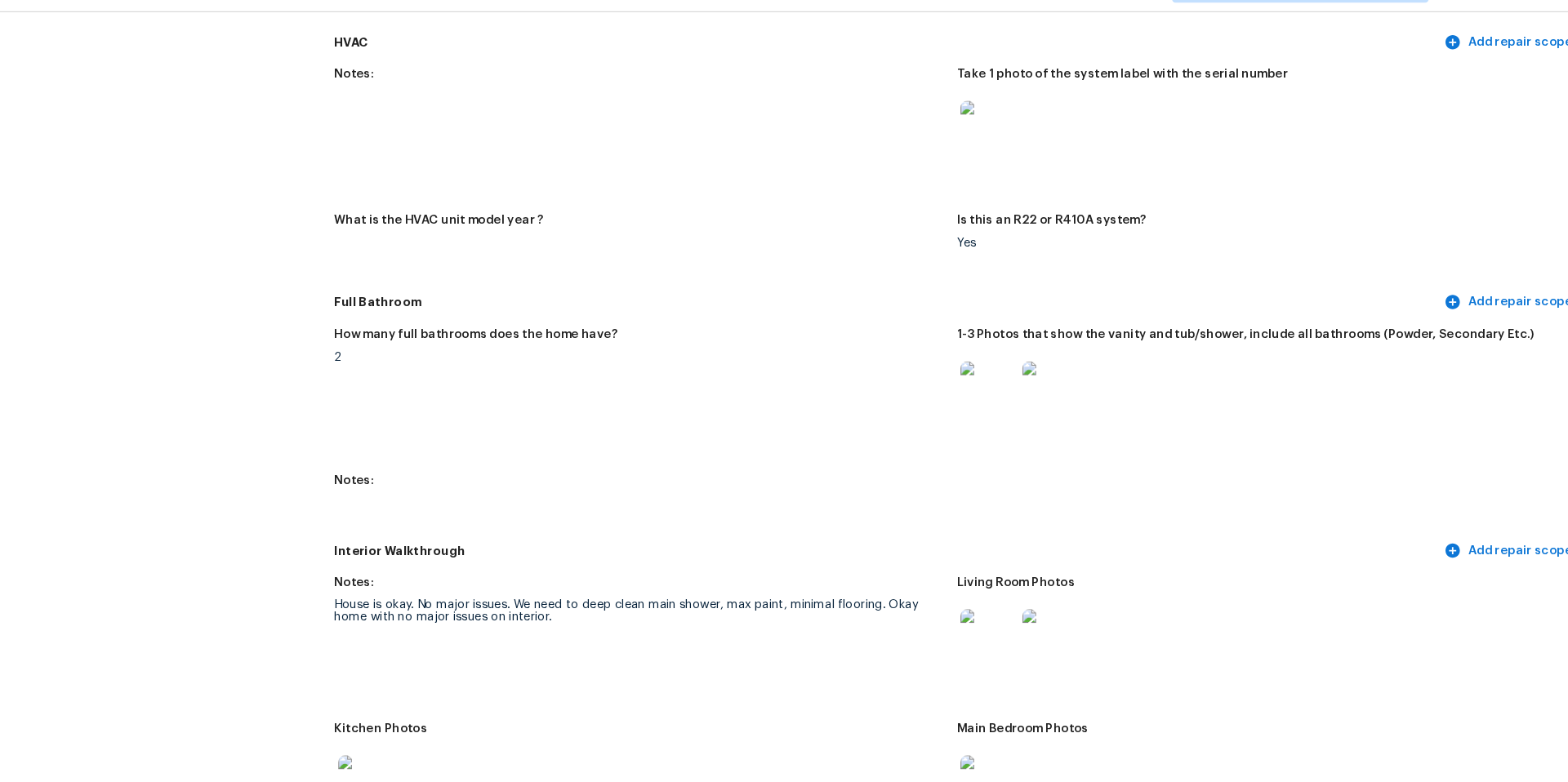
scroll to position [1389, 0]
